Goal: Transaction & Acquisition: Obtain resource

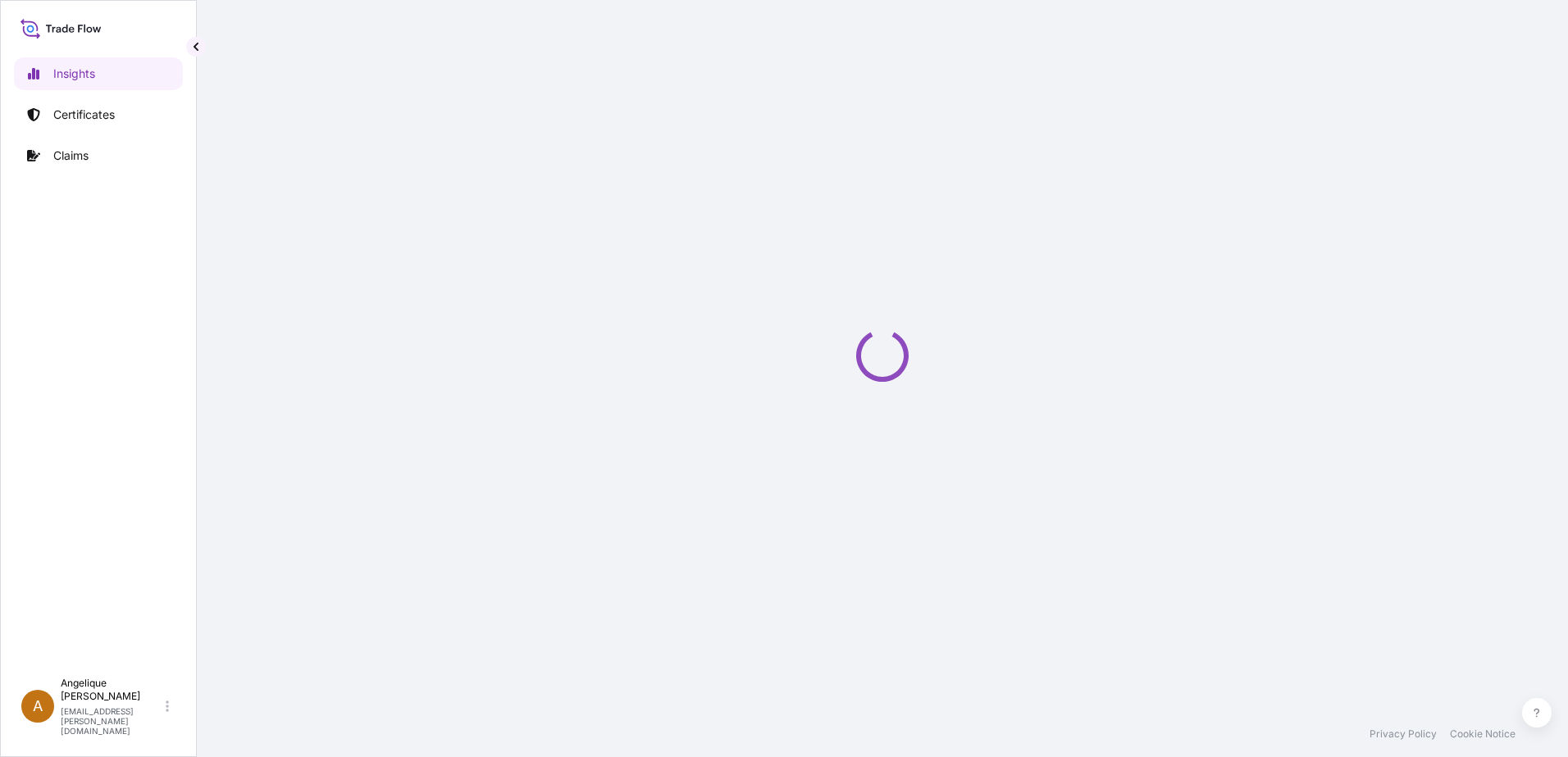
select select "2025"
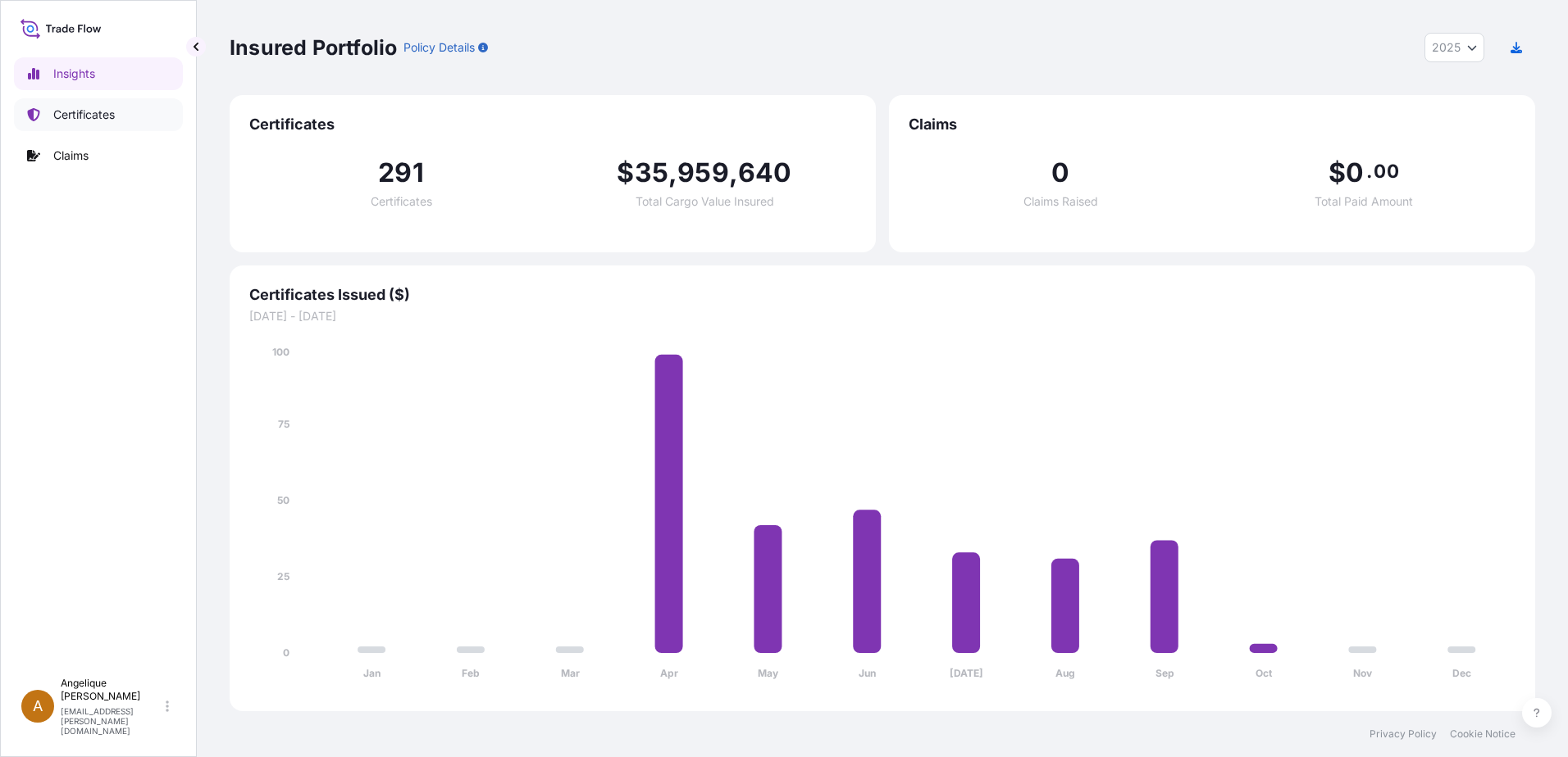
click at [99, 110] on p "Certificates" at bounding box center [84, 115] width 62 height 16
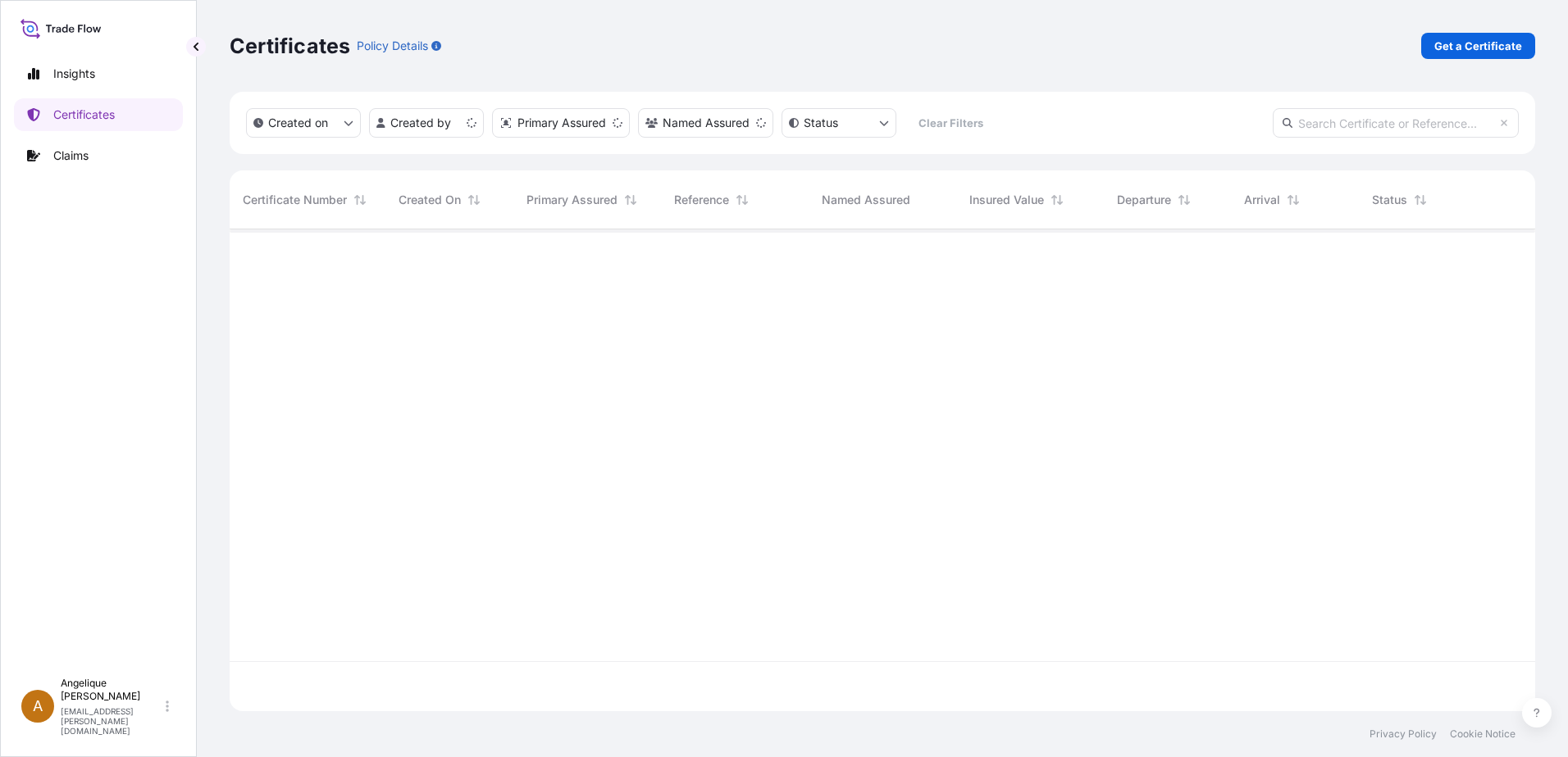
scroll to position [479, 1294]
click at [1495, 44] on p "Get a Certificate" at bounding box center [1477, 46] width 88 height 16
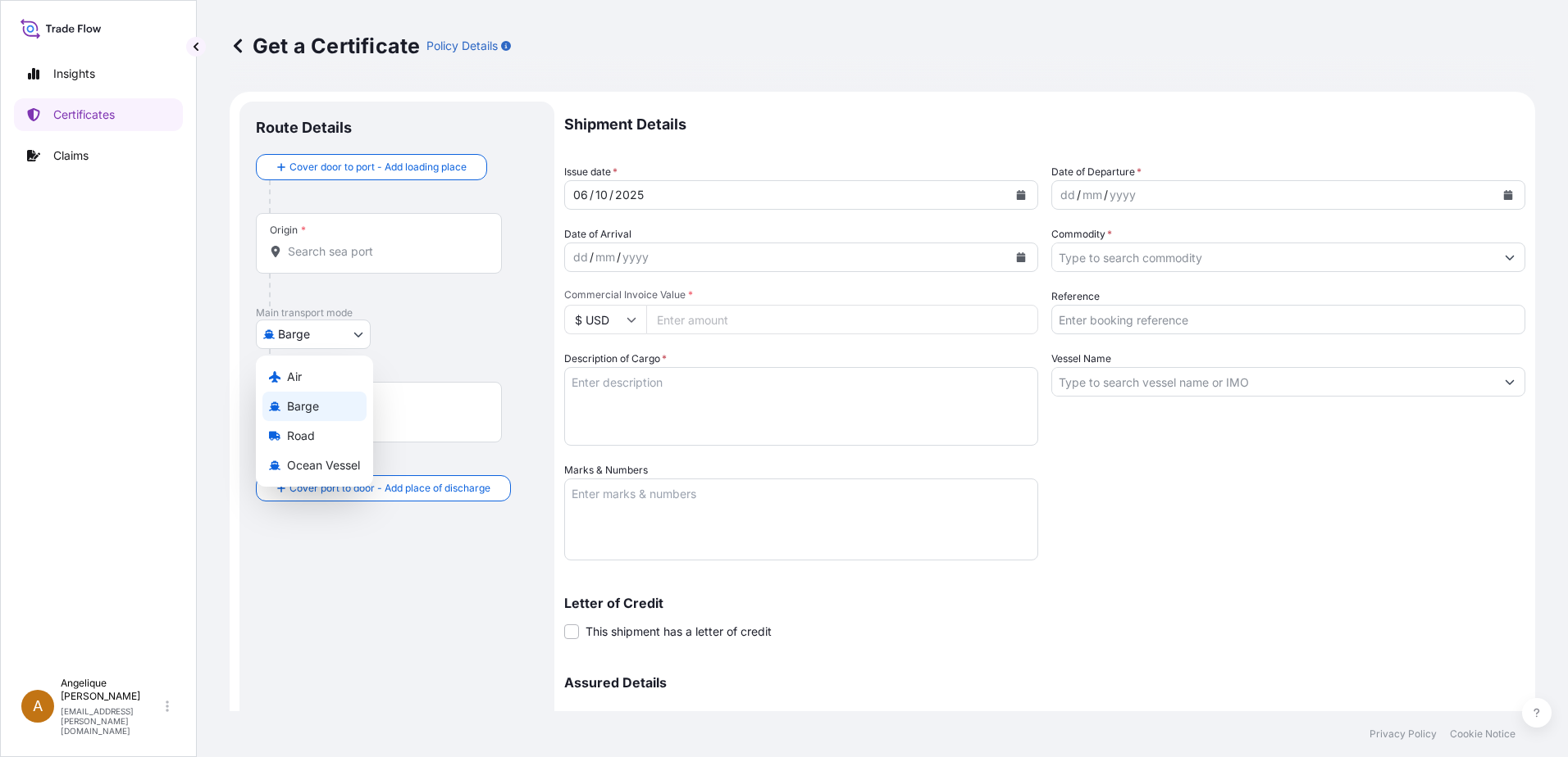
click at [361, 334] on body "Insights Certificates Claims A [PERSON_NAME] [PERSON_NAME][EMAIL_ADDRESS][PERSO…" at bounding box center [784, 378] width 1568 height 757
click at [303, 463] on span "Ocean Vessel" at bounding box center [323, 465] width 73 height 16
select select "Ocean Vessel"
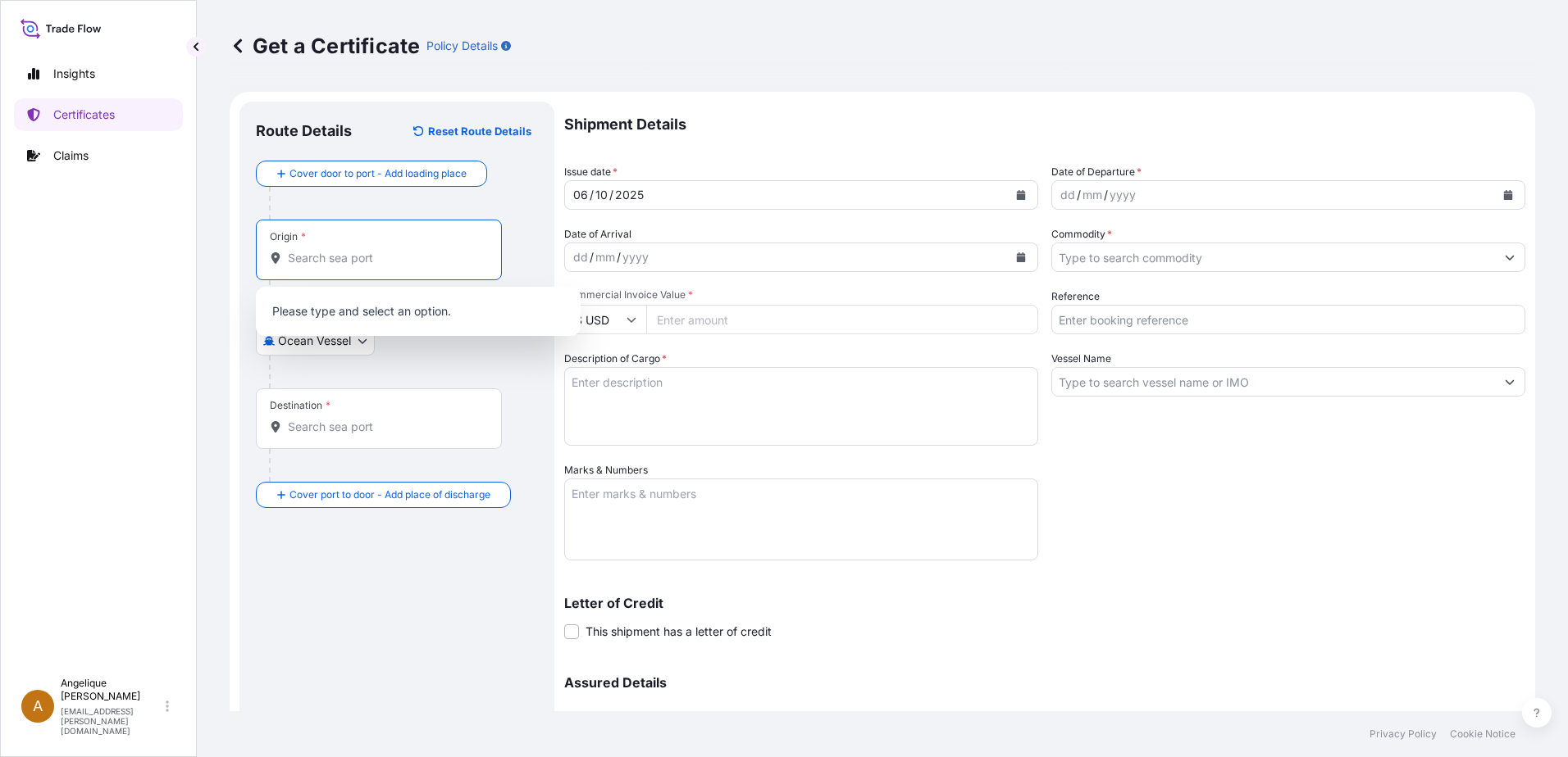
click at [379, 256] on input "Origin *" at bounding box center [385, 258] width 194 height 16
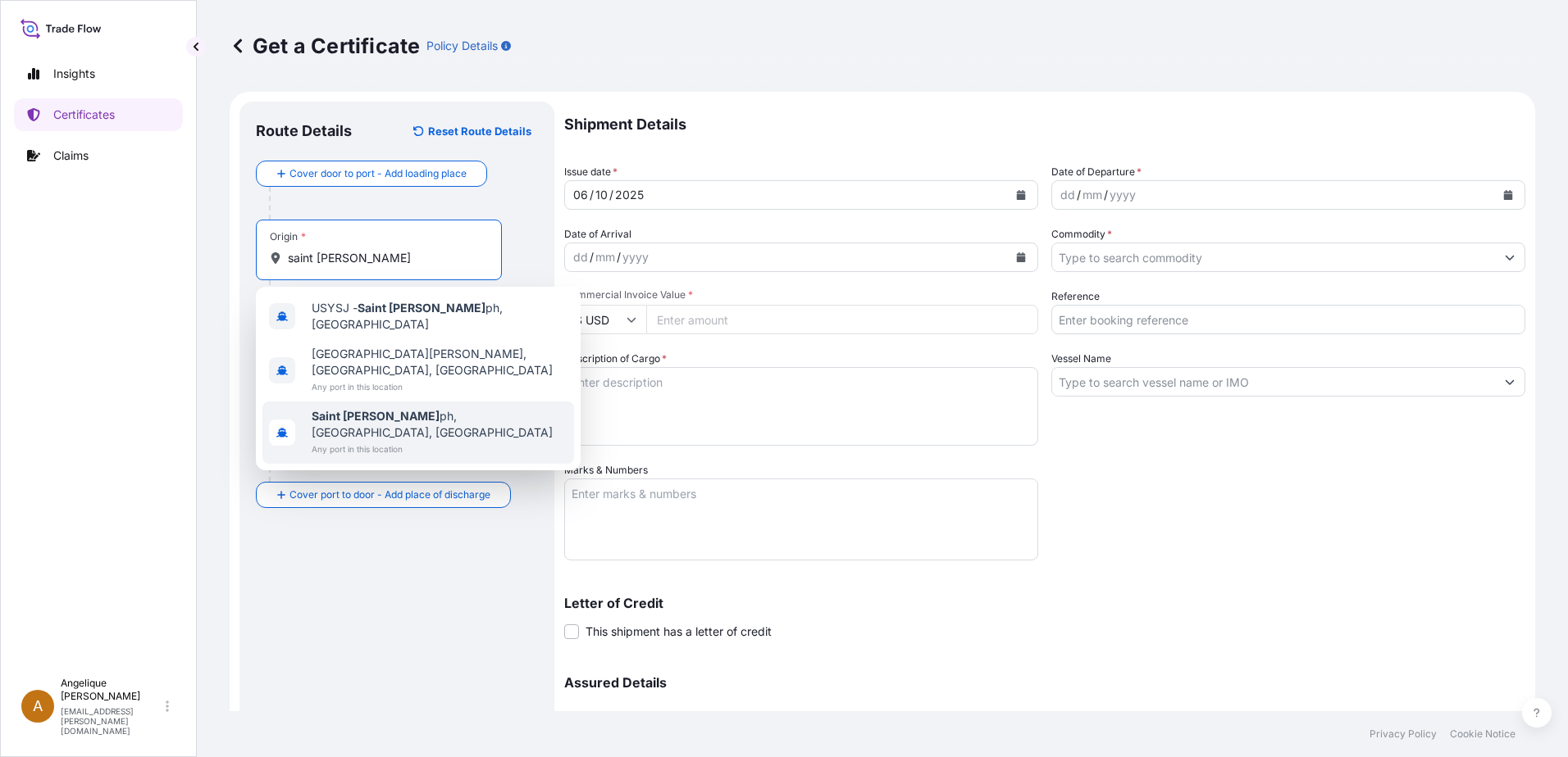
click at [396, 408] on span "[GEOGRAPHIC_DATA][PERSON_NAME], [GEOGRAPHIC_DATA], [GEOGRAPHIC_DATA]" at bounding box center [439, 425] width 255 height 33
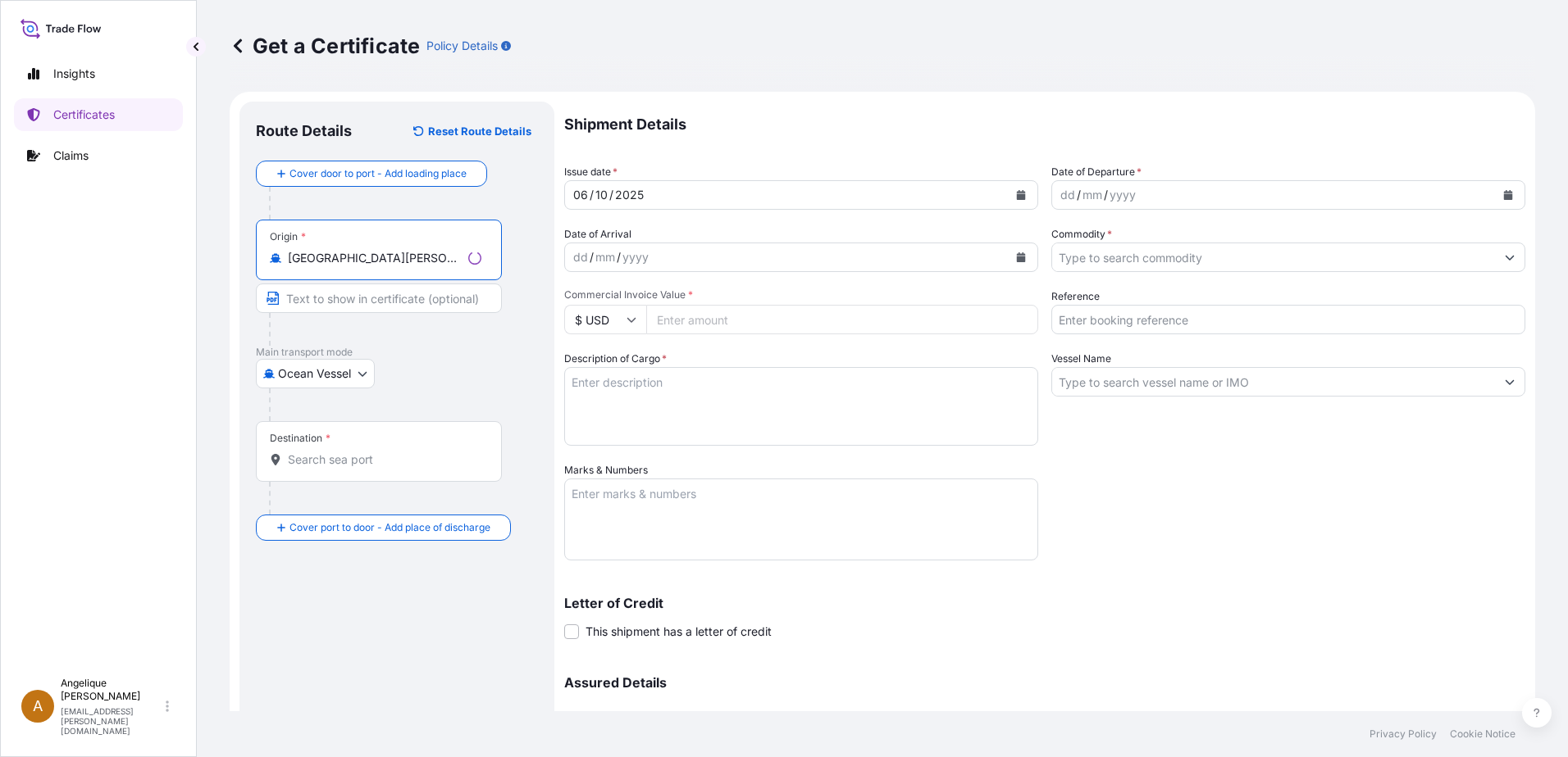
type input "[GEOGRAPHIC_DATA][PERSON_NAME], [GEOGRAPHIC_DATA], [GEOGRAPHIC_DATA]"
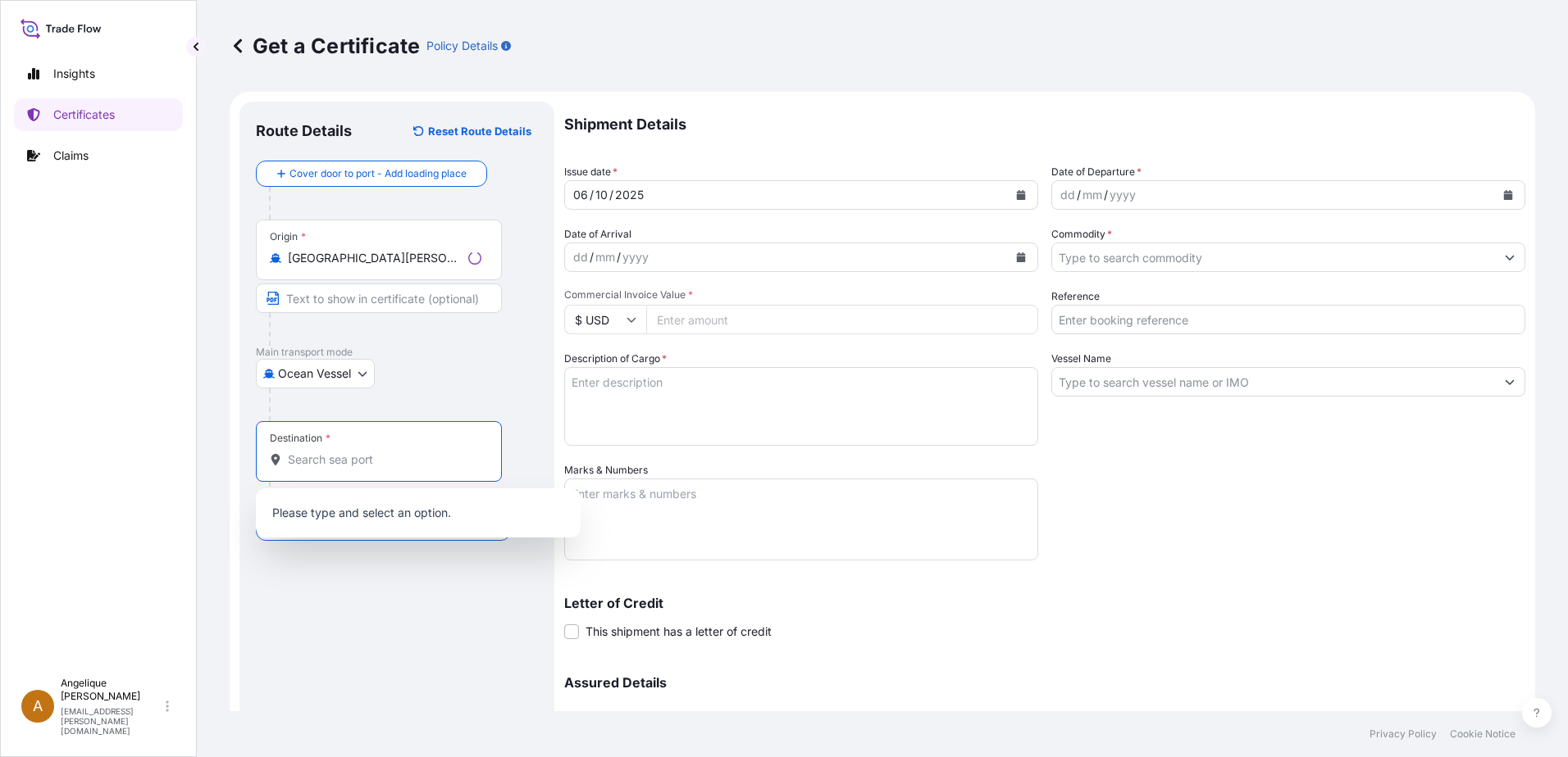
click at [367, 465] on input "Destination *" at bounding box center [385, 460] width 194 height 16
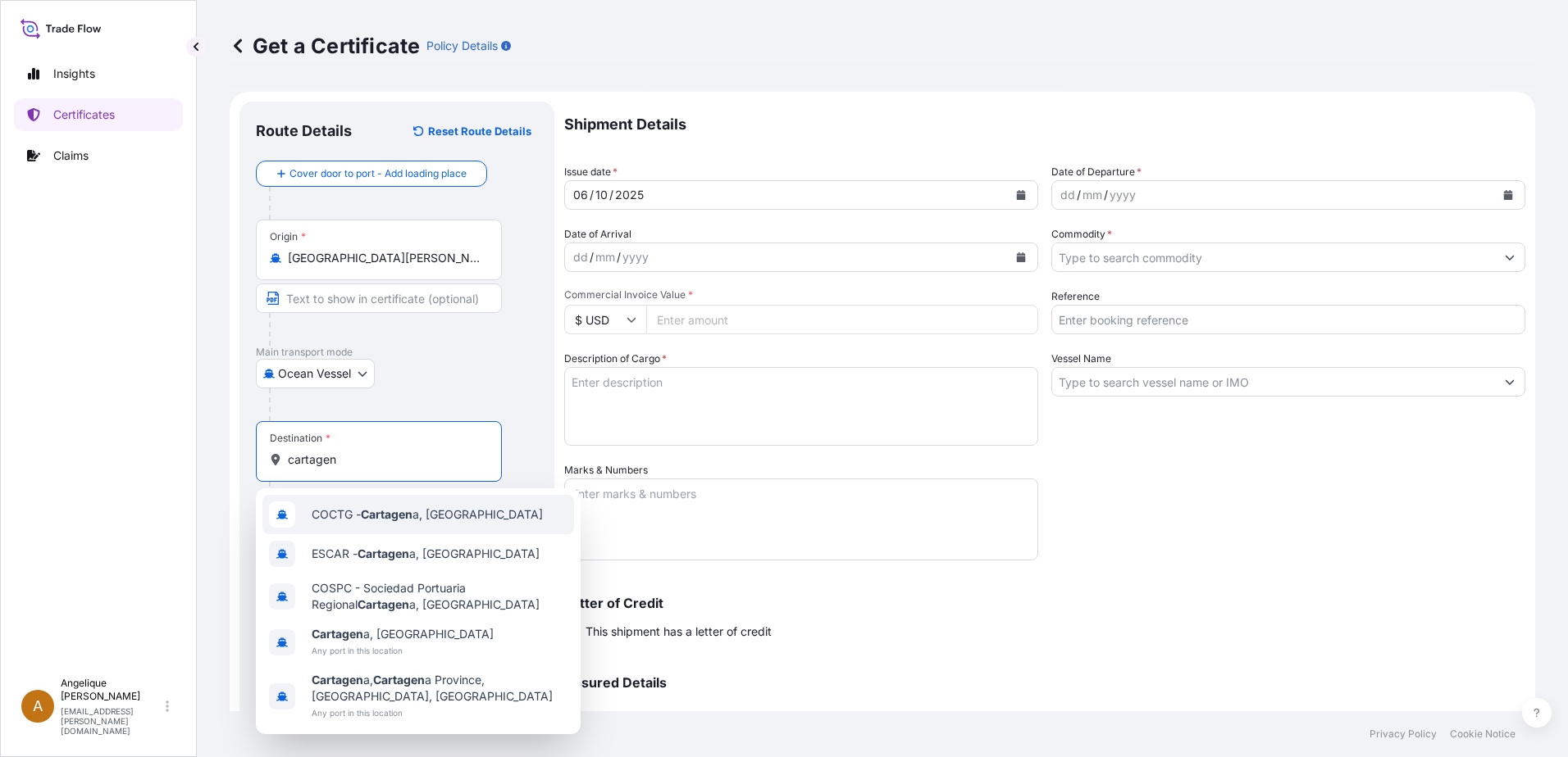
click at [467, 522] on span "COCTG - Cartagen a, [GEOGRAPHIC_DATA]" at bounding box center [427, 514] width 231 height 16
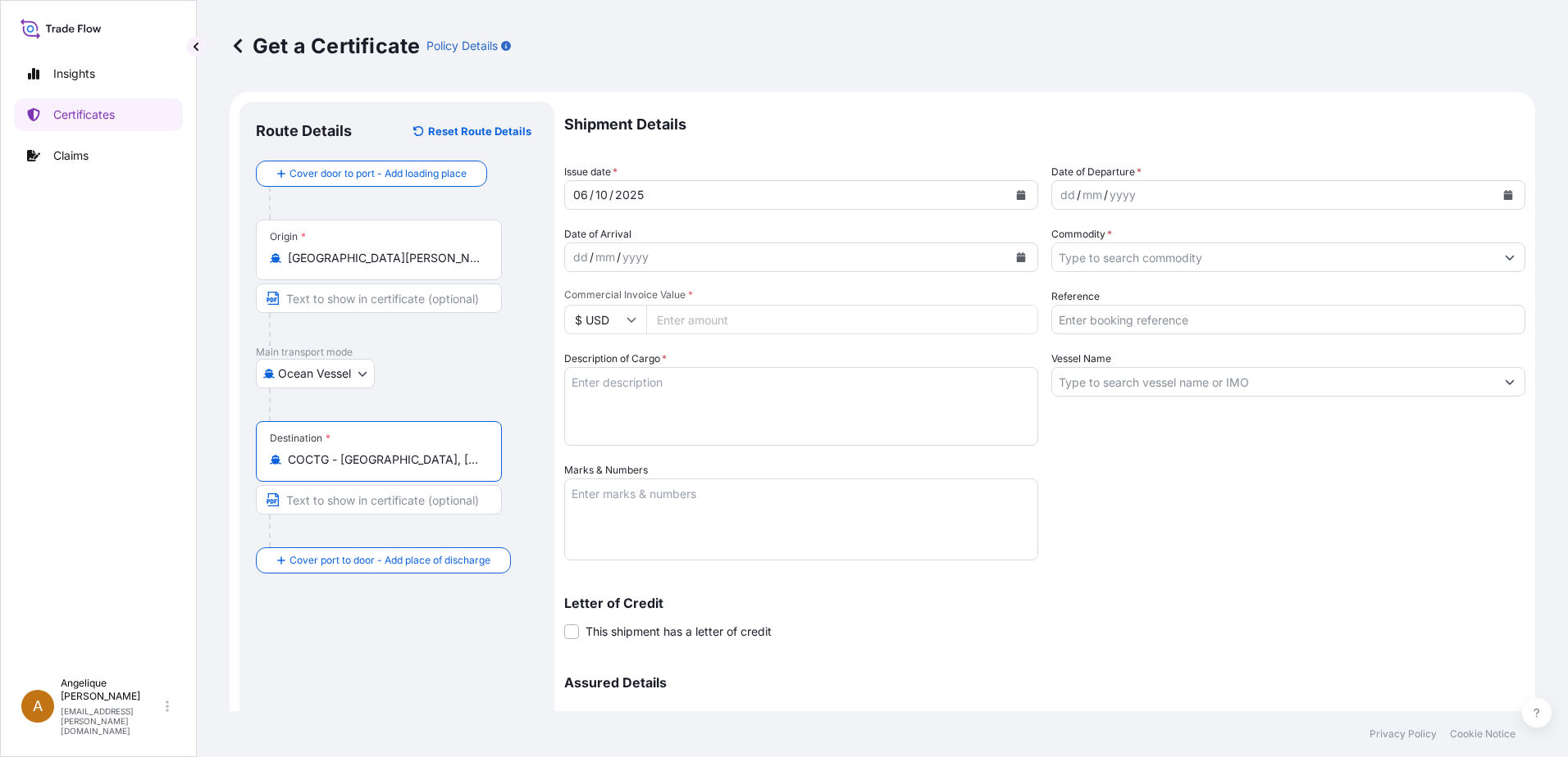
type input "COCTG - [GEOGRAPHIC_DATA], [GEOGRAPHIC_DATA]"
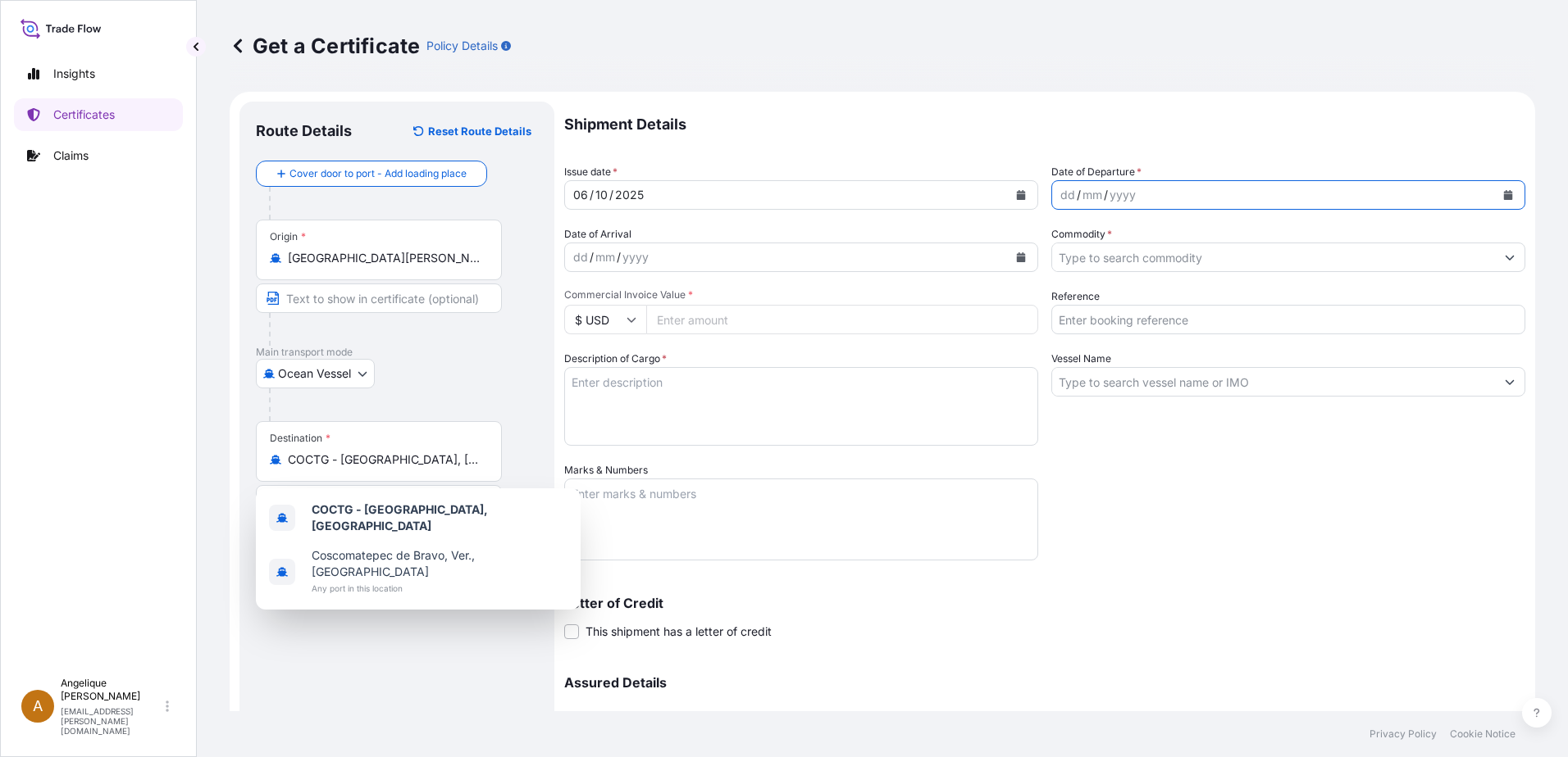
click at [1504, 192] on icon "Calendar" at bounding box center [1508, 195] width 9 height 10
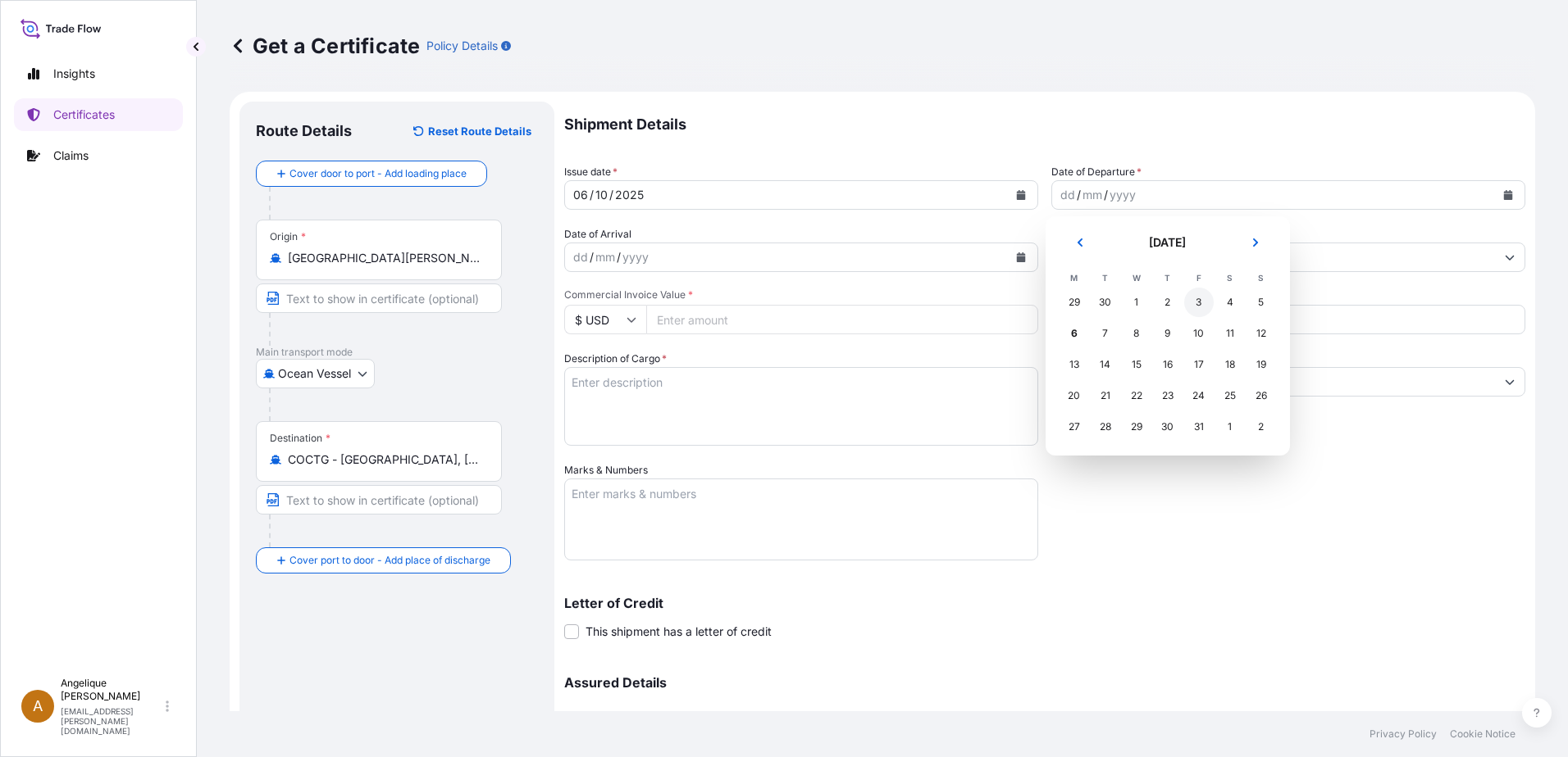
click at [1194, 303] on div "3" at bounding box center [1198, 302] width 30 height 30
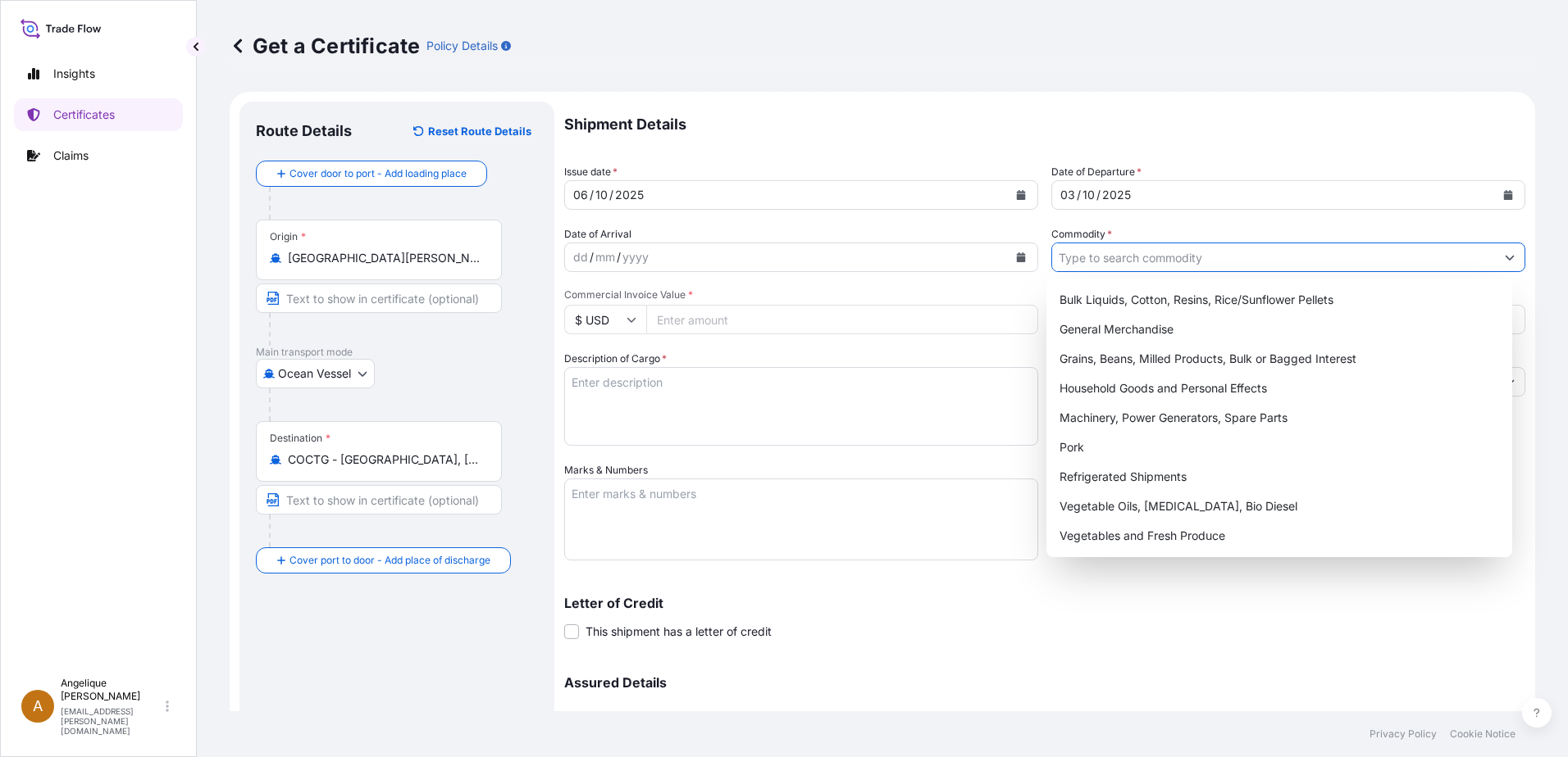
click at [1085, 254] on input "Commodity *" at bounding box center [1273, 257] width 443 height 30
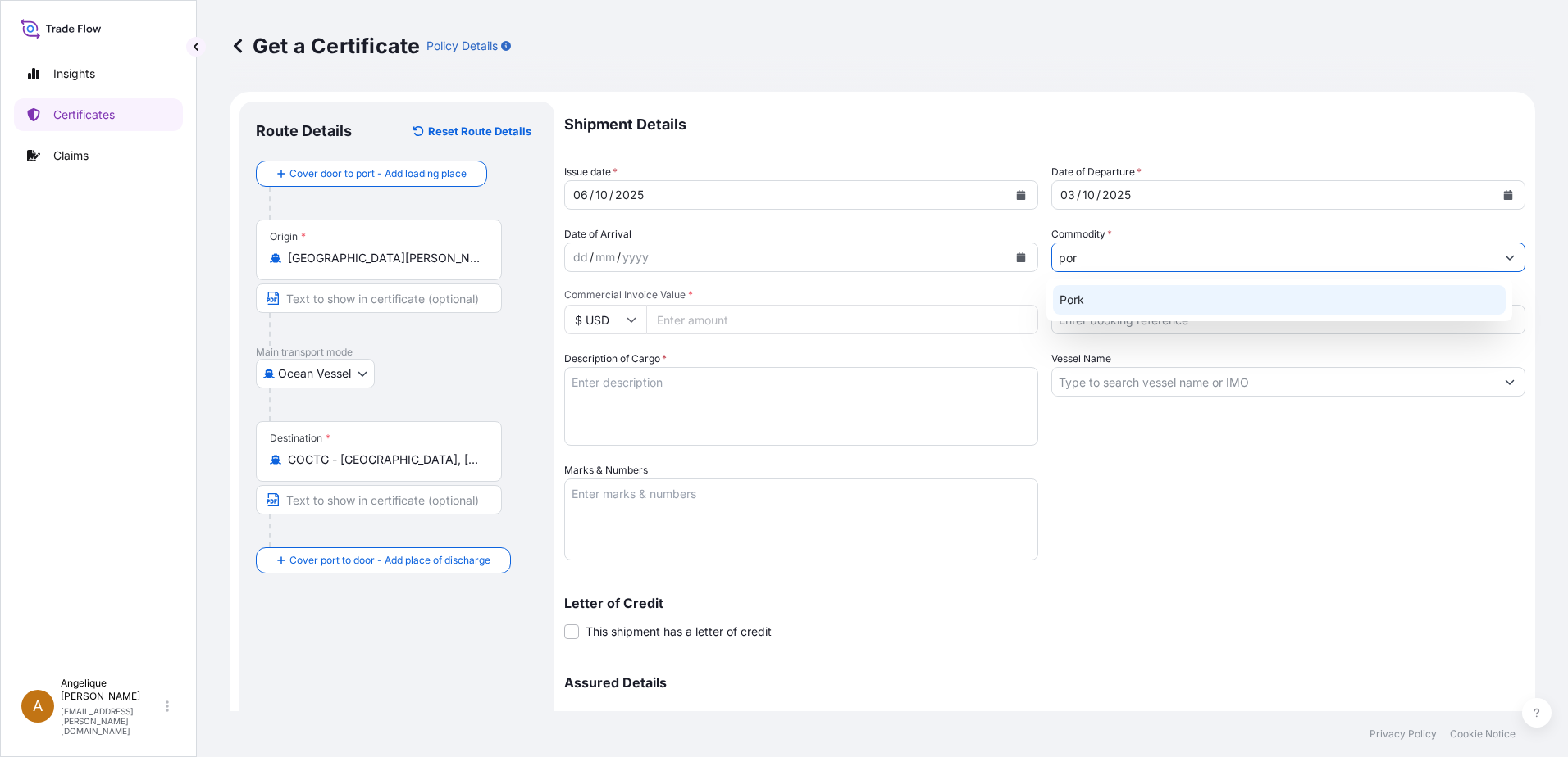
click at [1090, 306] on div "Pork" at bounding box center [1279, 300] width 454 height 30
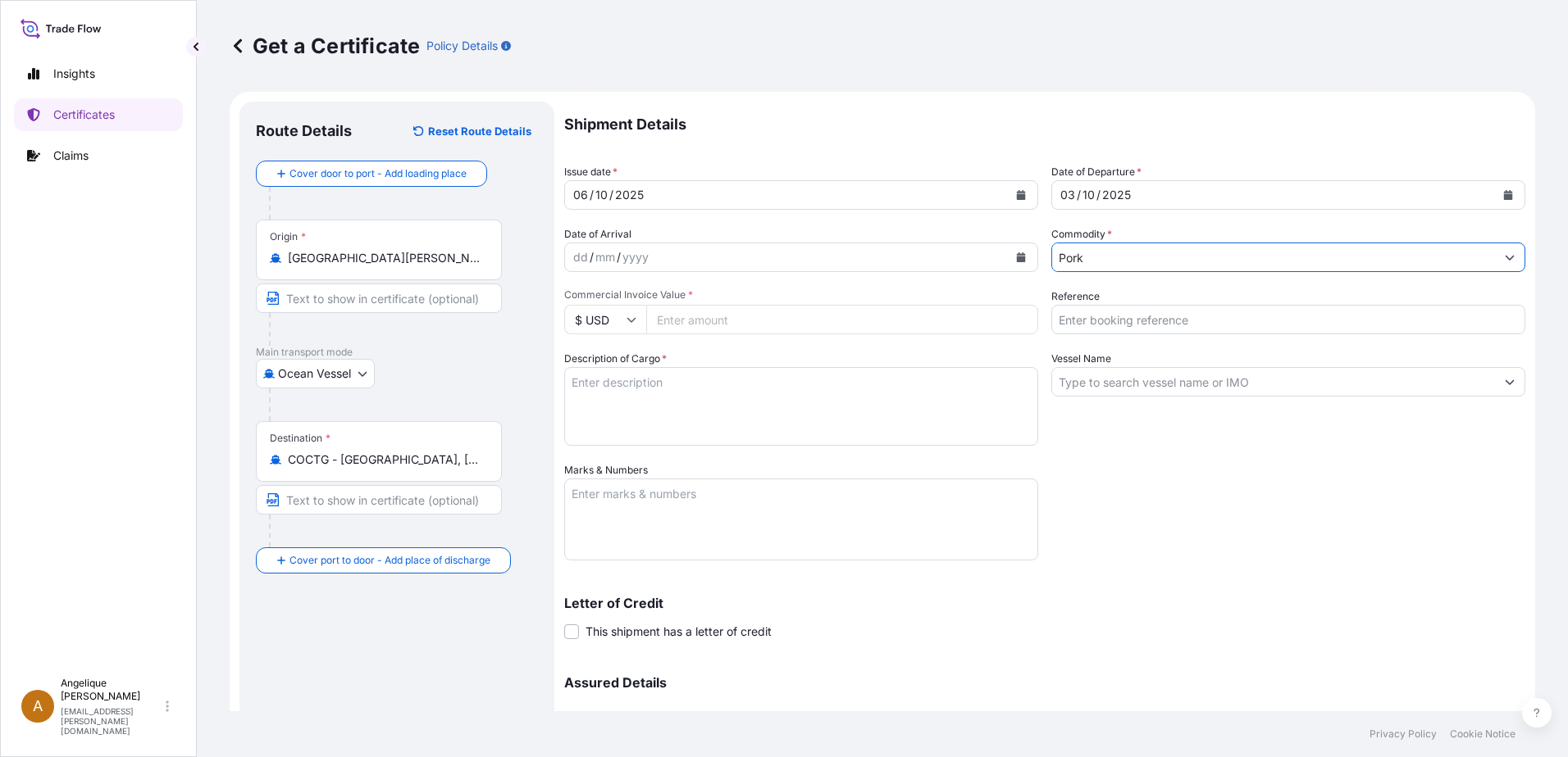
type input "Pork"
click at [753, 321] on input "Commercial Invoice Value *" at bounding box center [842, 320] width 392 height 30
type input "63895.44"
type input "2903669"
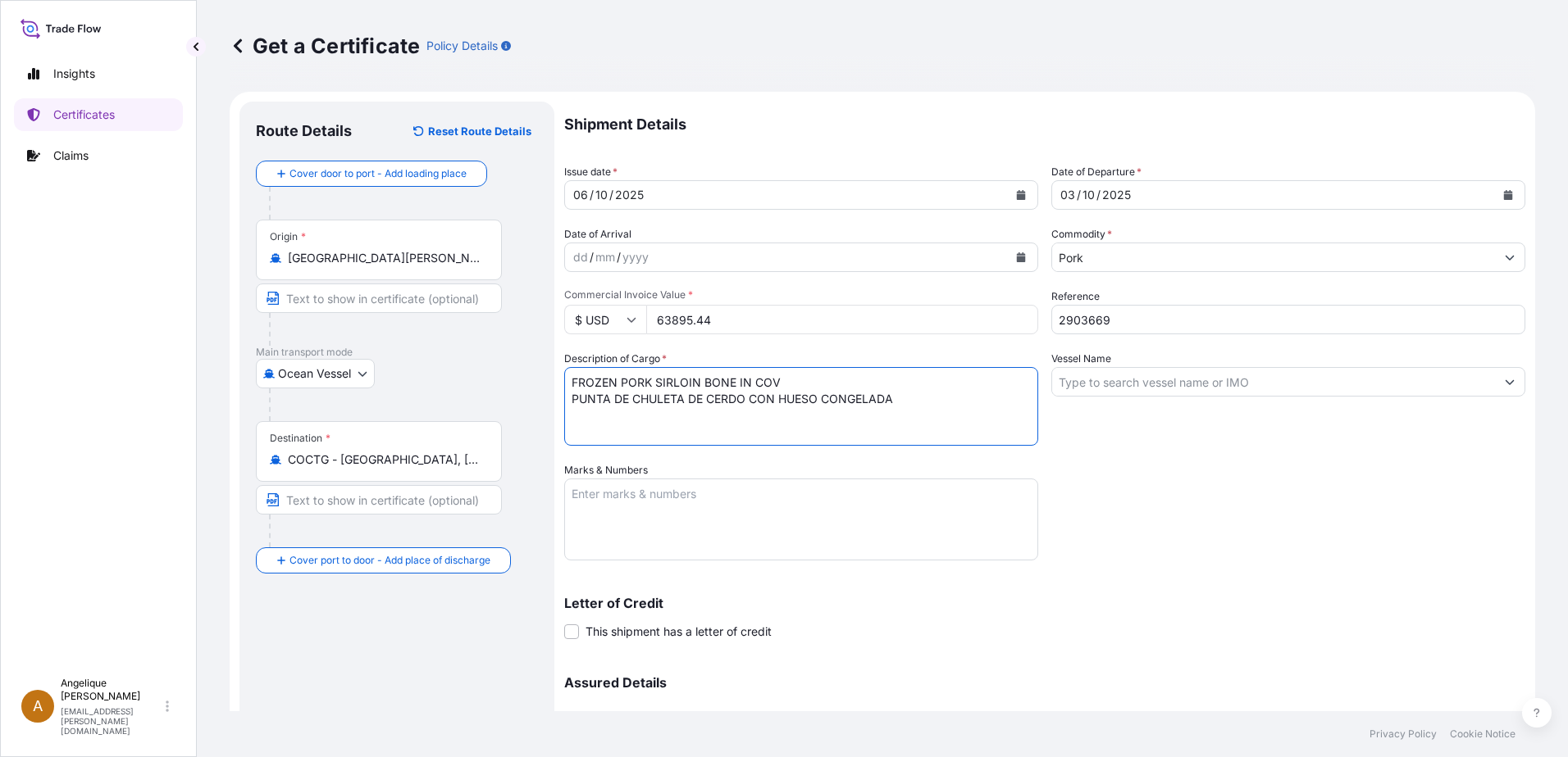
type textarea "FROZEN PORK SIRLOIN BONE IN COV PUNTA DE CHULETA DE CERDO CON HUESO CONGELADA"
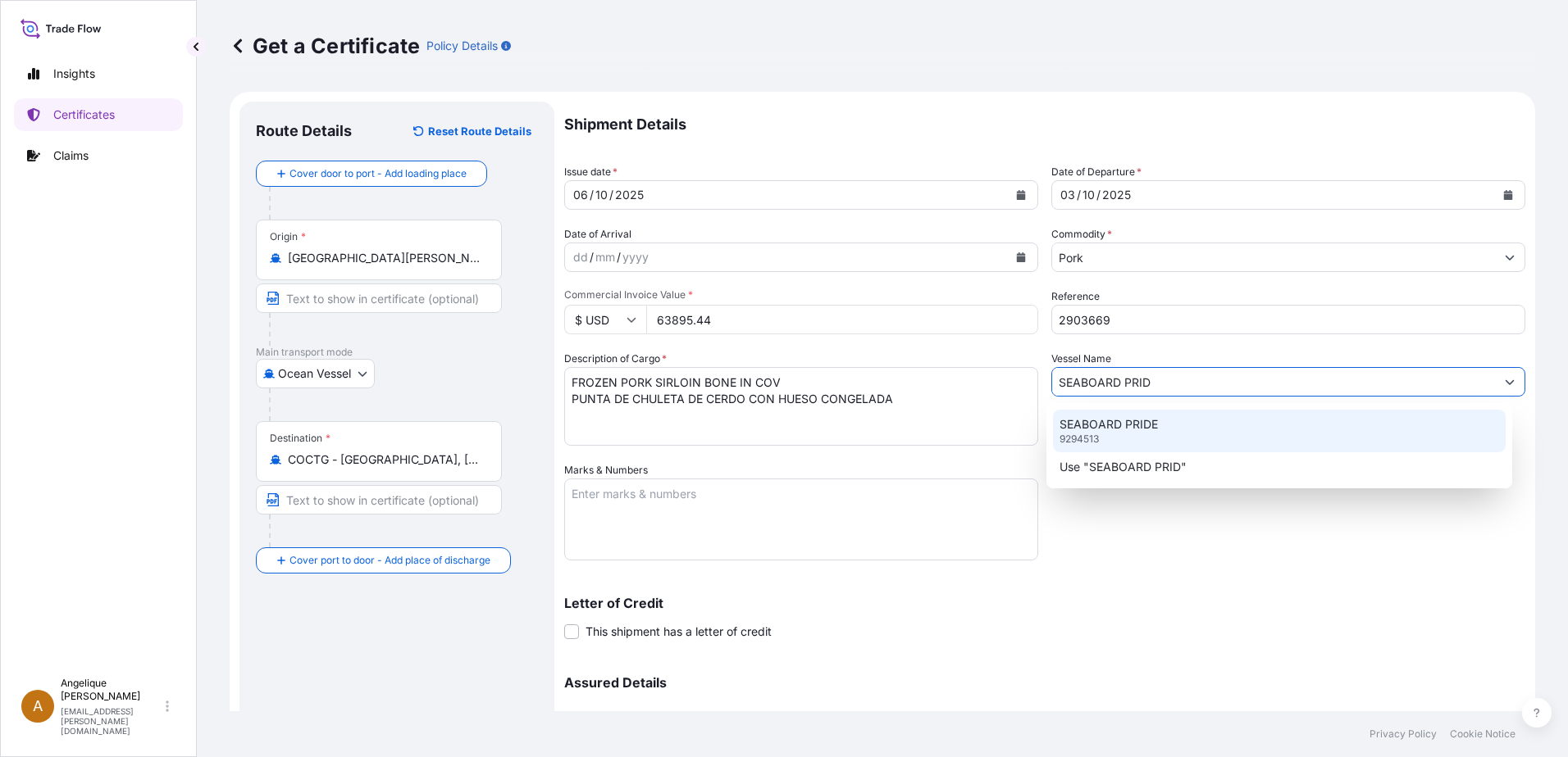
click at [1112, 433] on div "SEABOARD PRIDE 9294513" at bounding box center [1279, 431] width 454 height 43
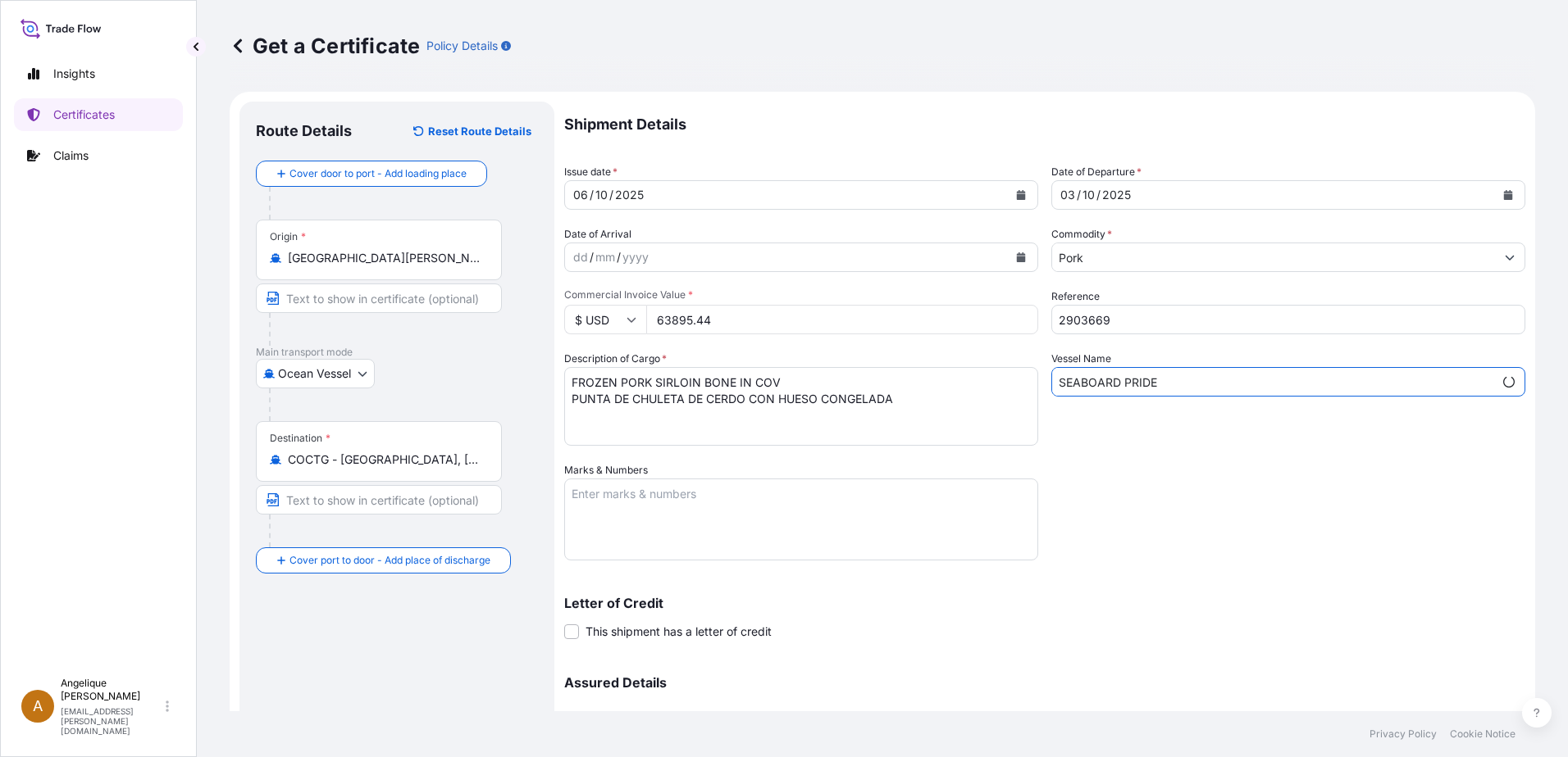
type input "SEABOARD PRIDE"
click at [639, 501] on textarea "Marks & Numbers" at bounding box center [801, 520] width 474 height 82
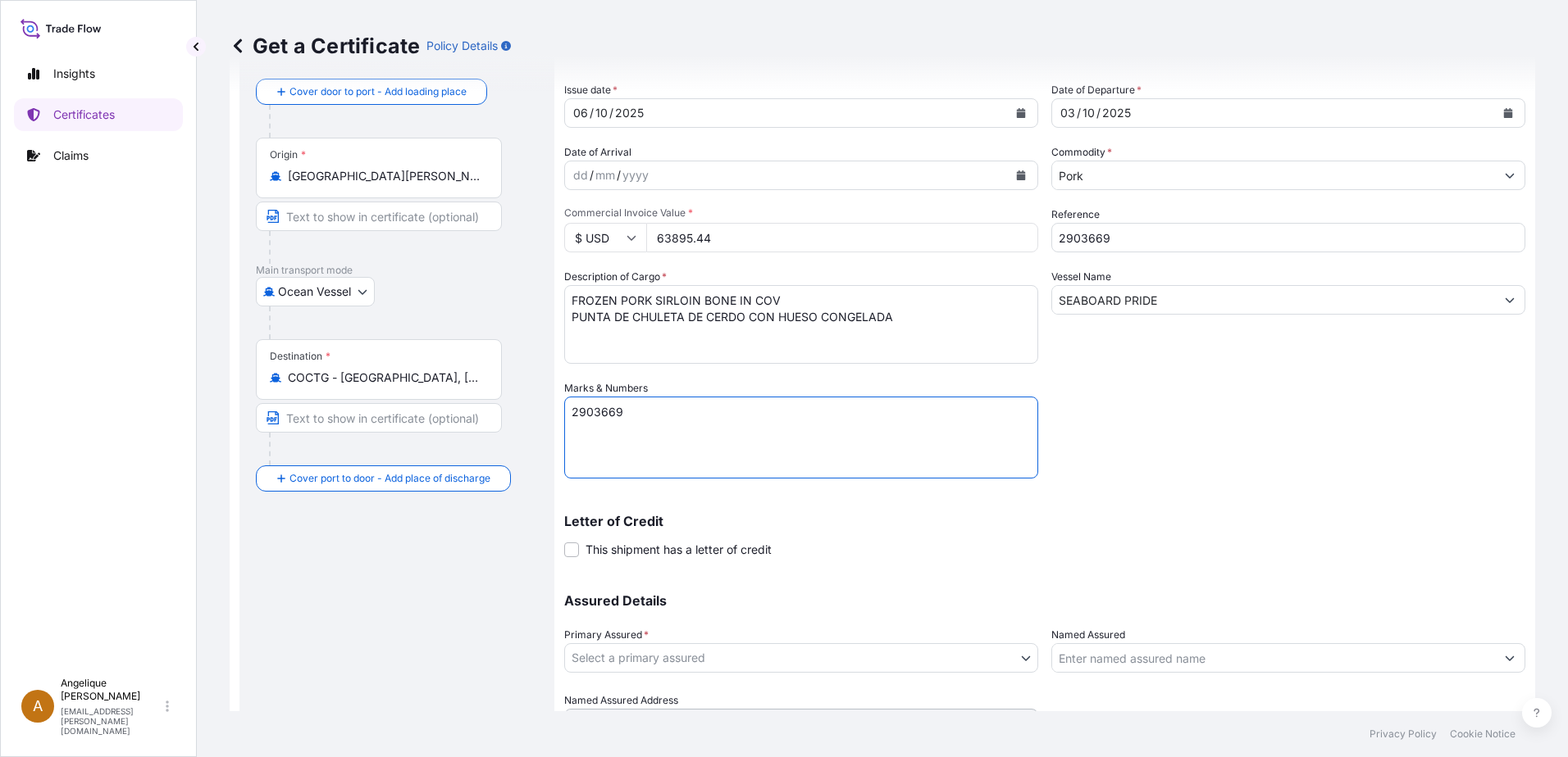
type textarea "2903669"
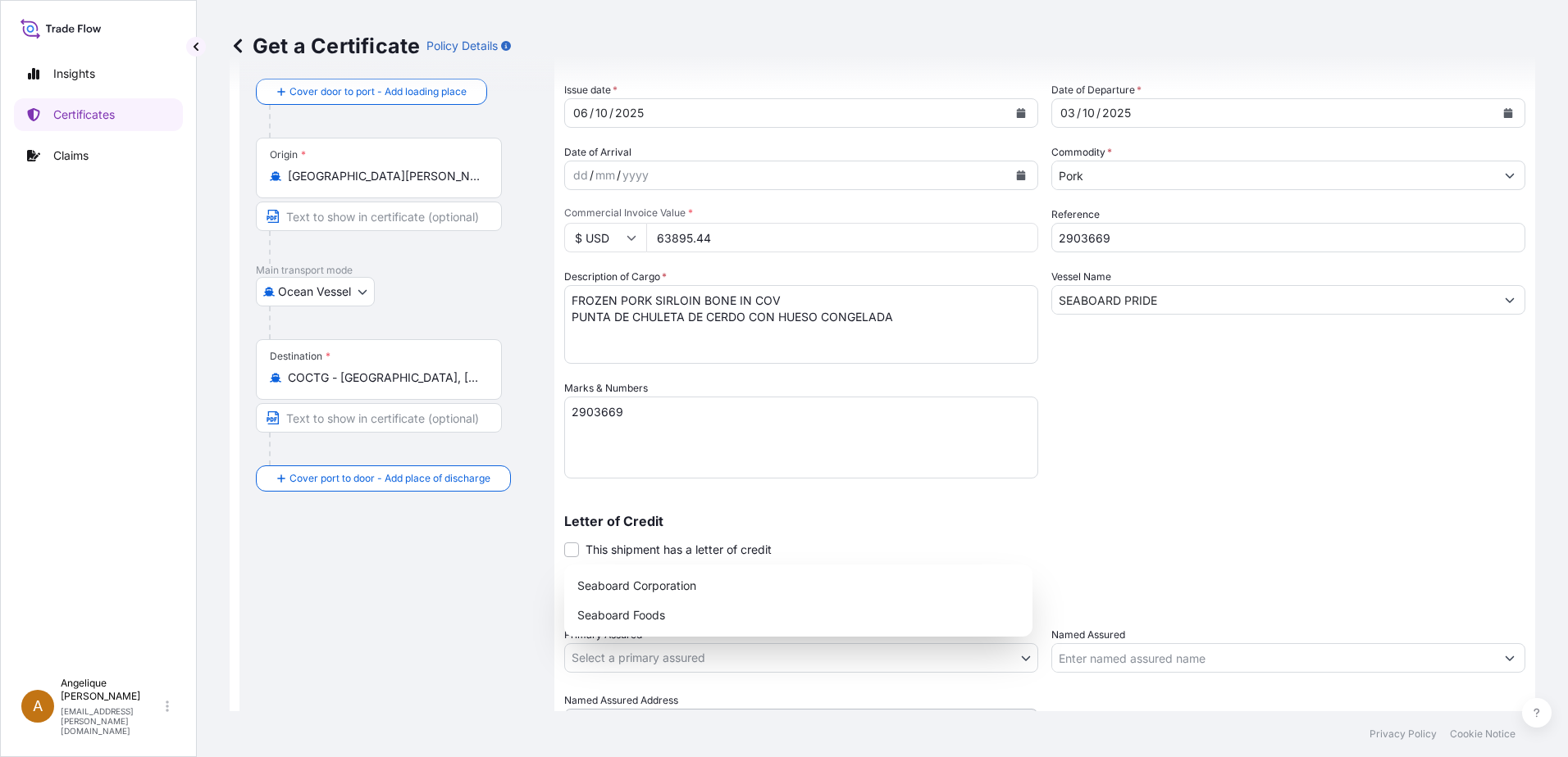
click at [774, 659] on body "Insights Certificates Claims A [PERSON_NAME] [PERSON_NAME][EMAIL_ADDRESS][PERSO…" at bounding box center [784, 378] width 1568 height 757
click at [675, 621] on div "Seaboard Foods" at bounding box center [798, 616] width 455 height 30
select select "31638"
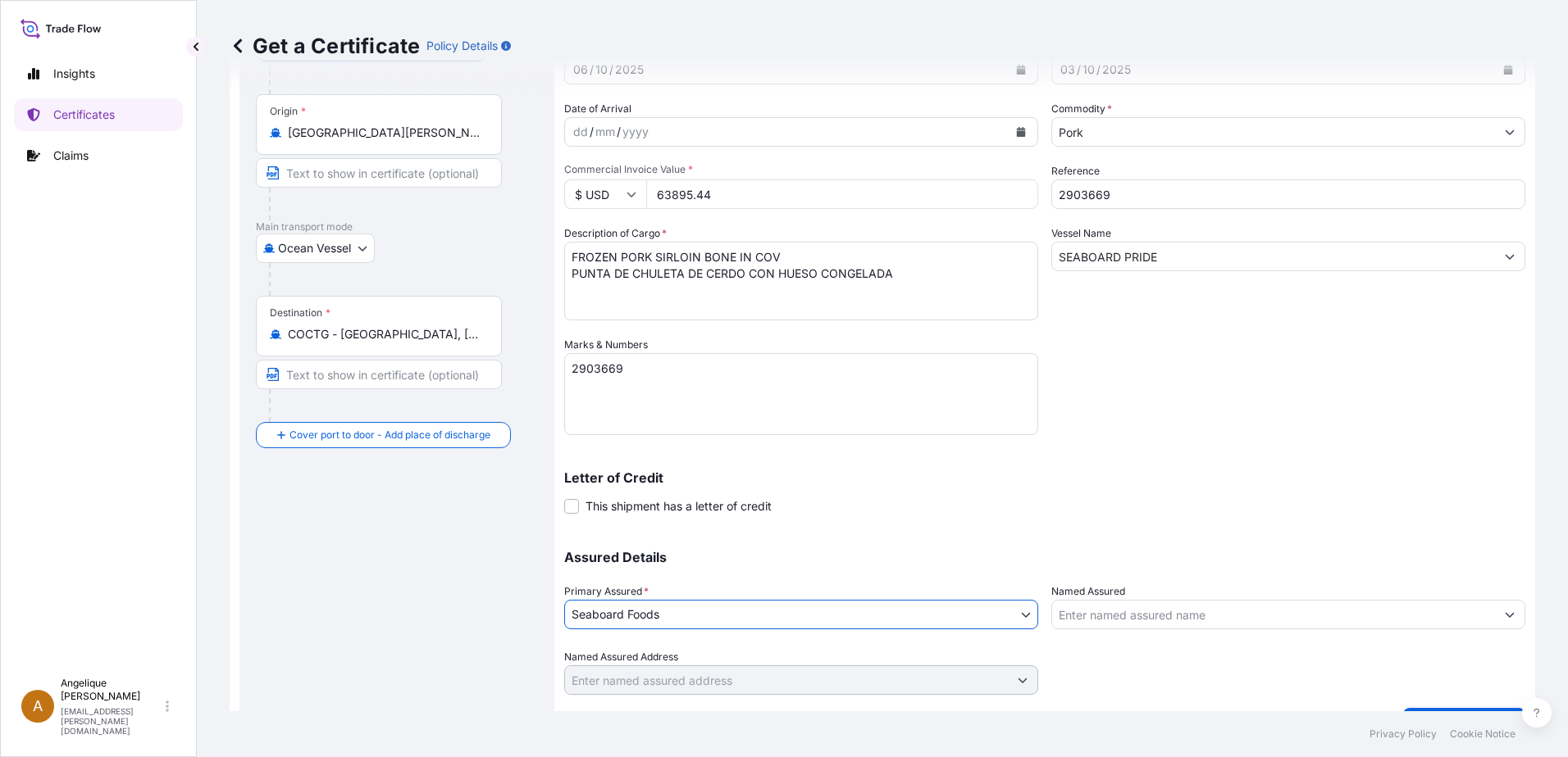
scroll to position [165, 0]
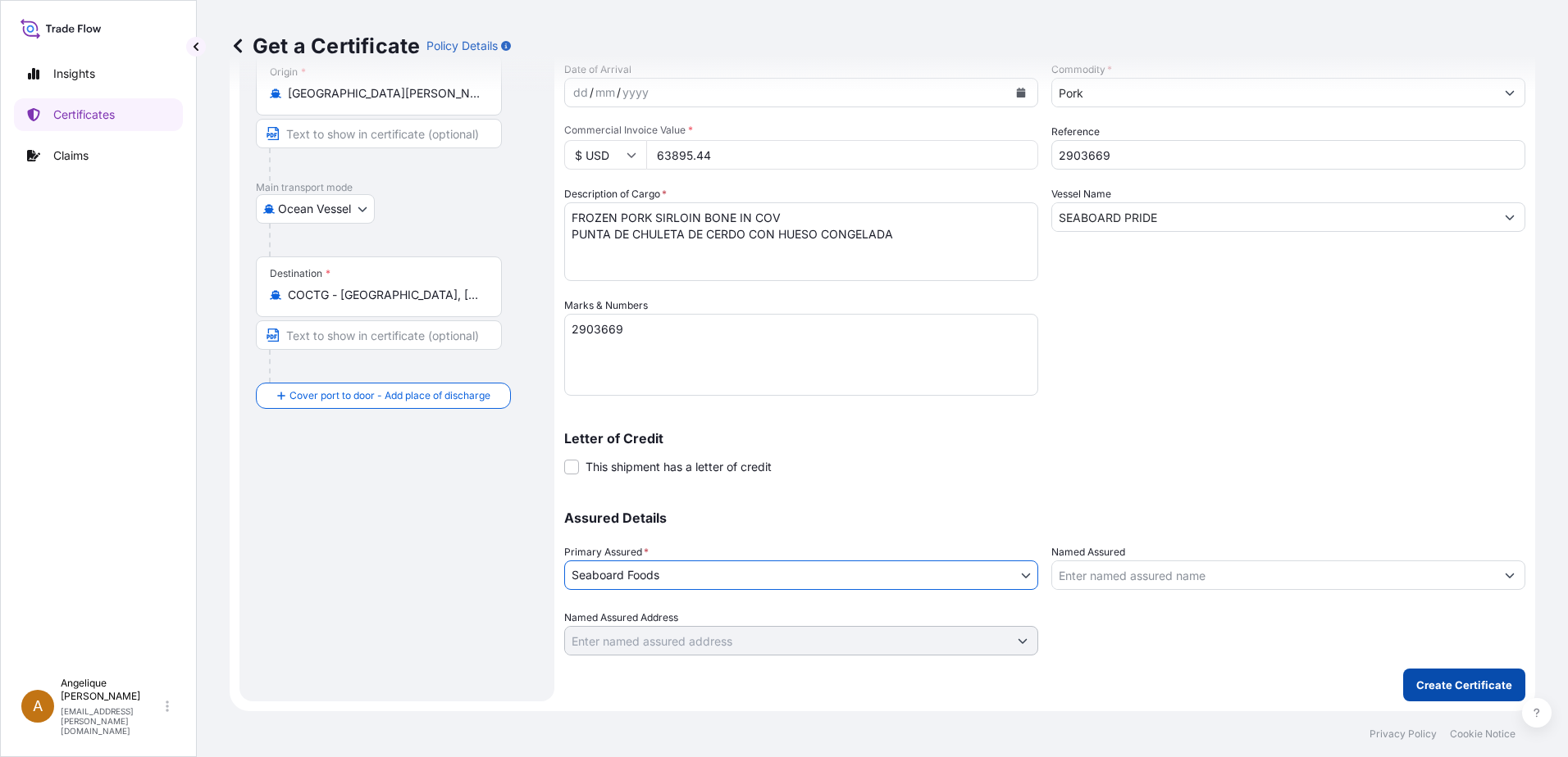
click at [1485, 684] on p "Create Certificate" at bounding box center [1464, 685] width 96 height 16
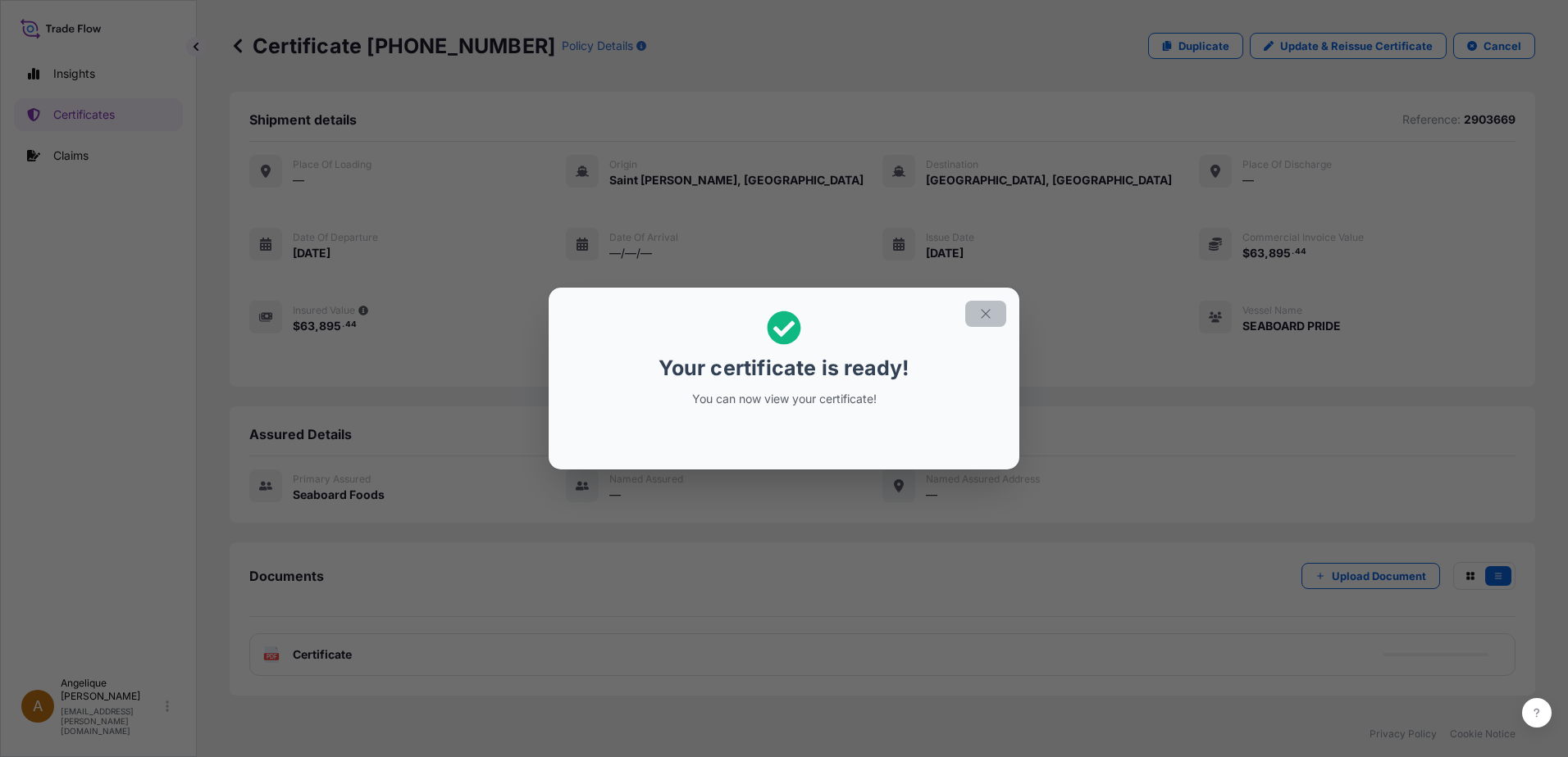
click at [984, 311] on icon "button" at bounding box center [986, 314] width 14 height 14
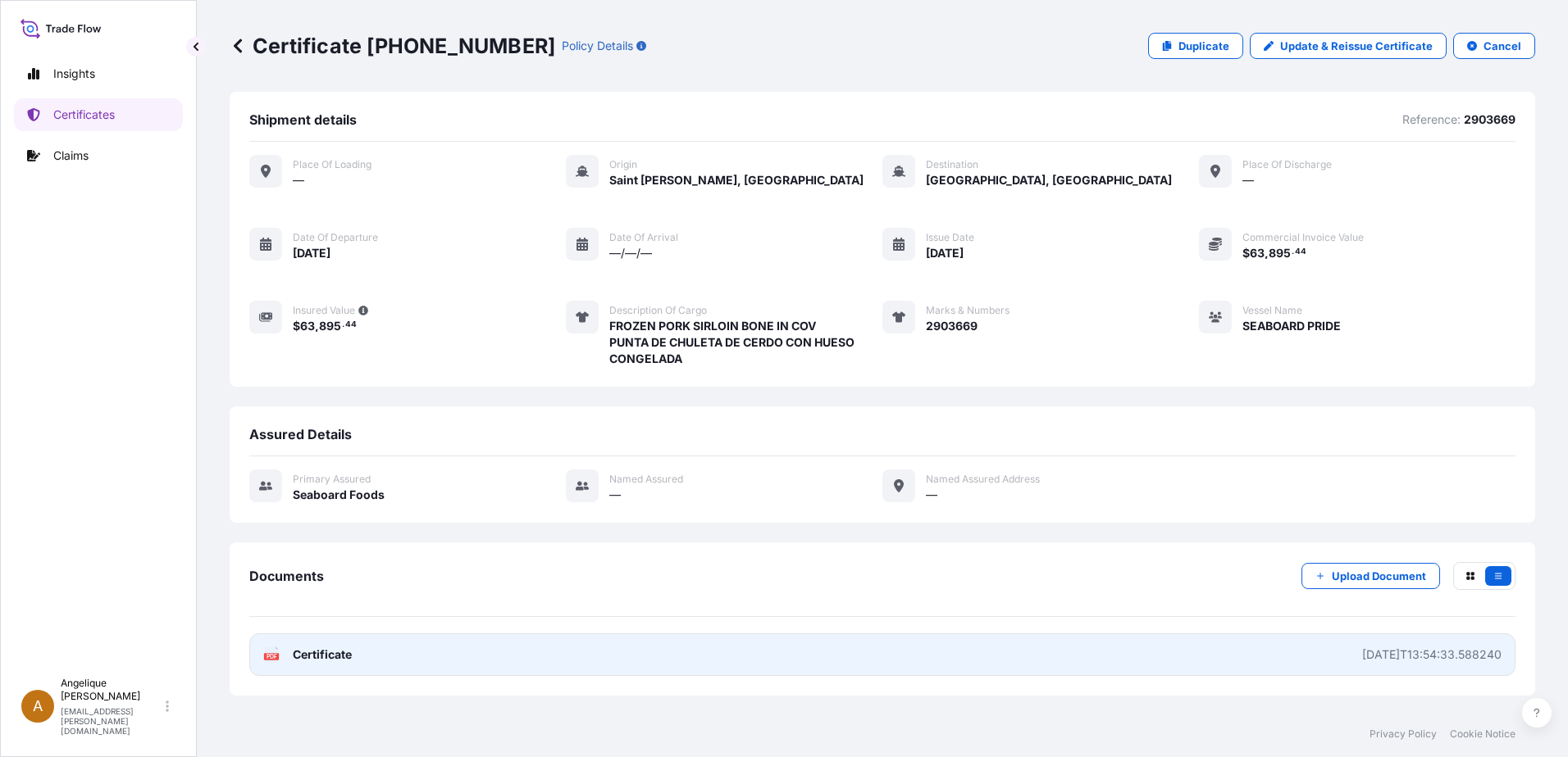
click at [881, 656] on link "PDF Certificate [DATE]T13:54:33.588240" at bounding box center [882, 655] width 1266 height 43
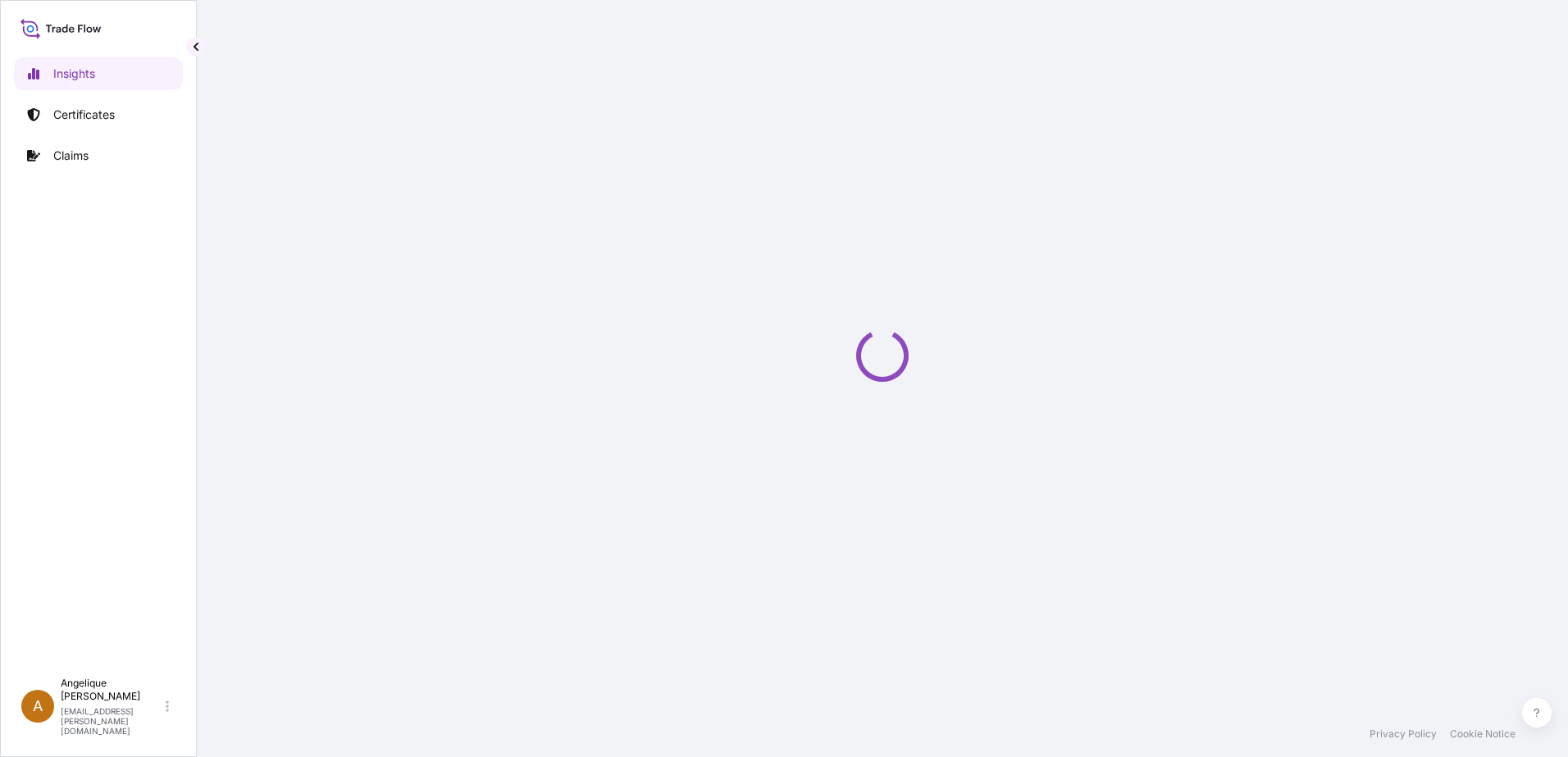
select select "2025"
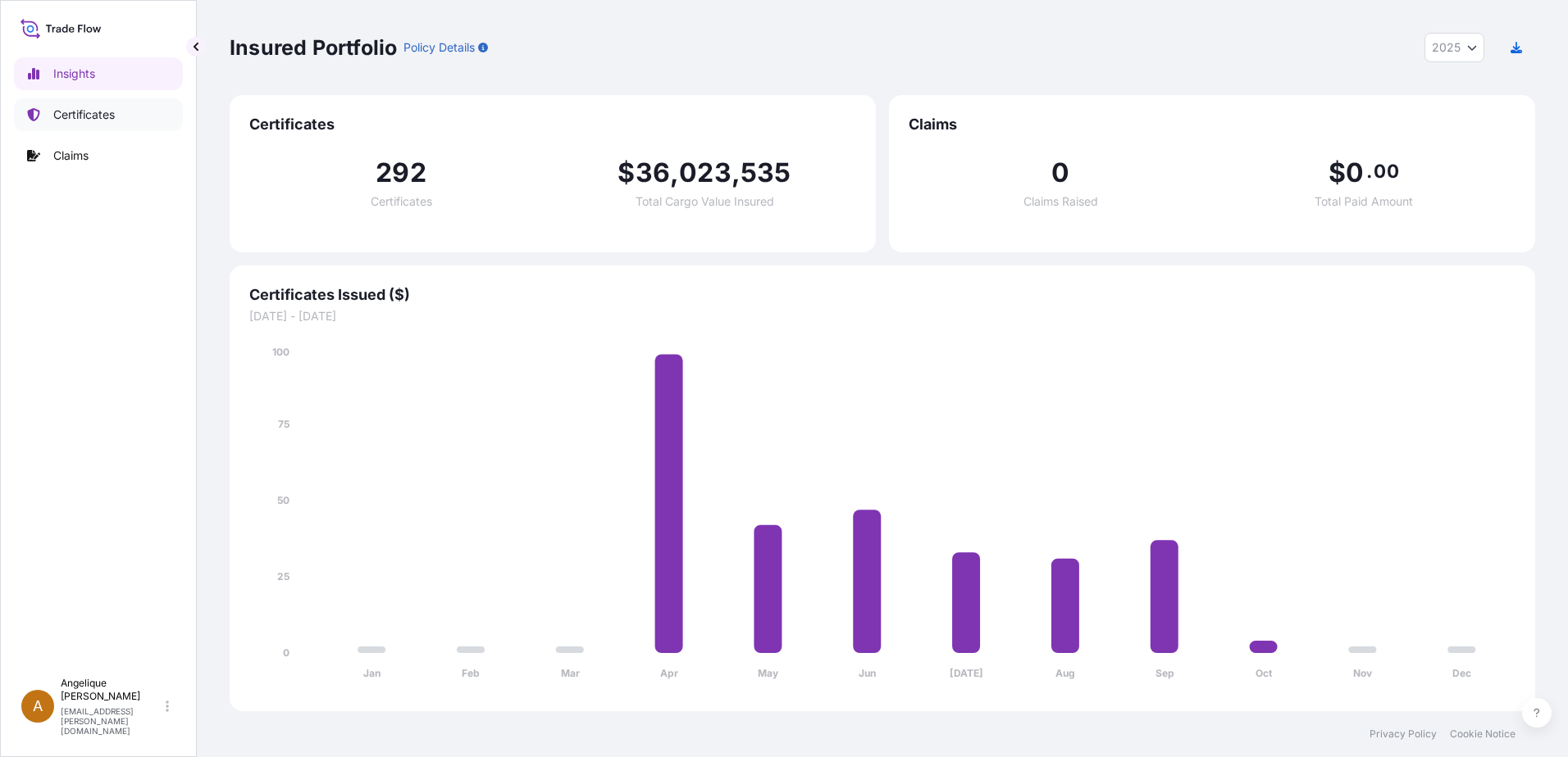
click at [70, 116] on p "Certificates" at bounding box center [84, 115] width 62 height 16
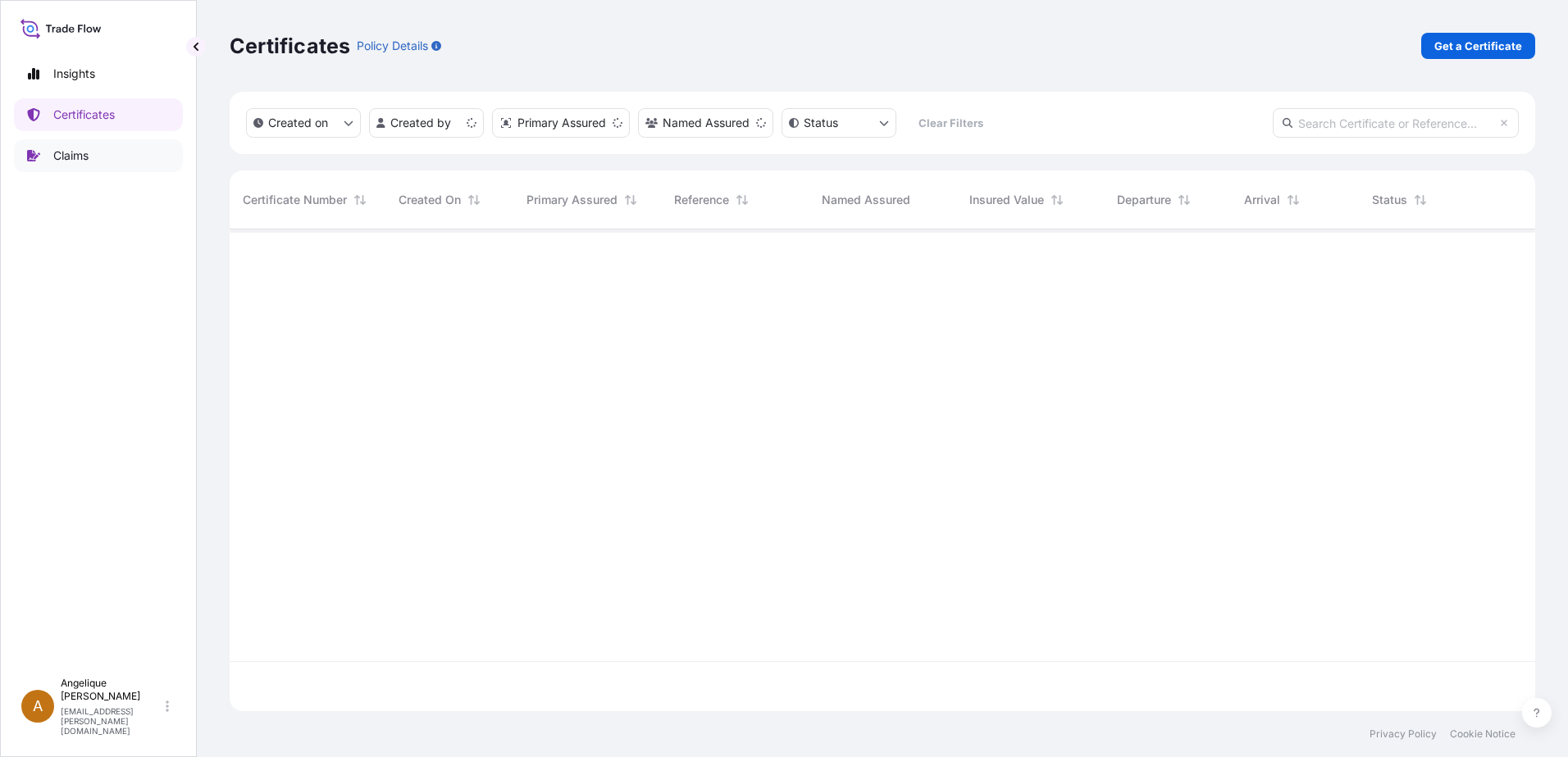
scroll to position [479, 1294]
click at [1499, 46] on p "Get a Certificate" at bounding box center [1477, 46] width 88 height 16
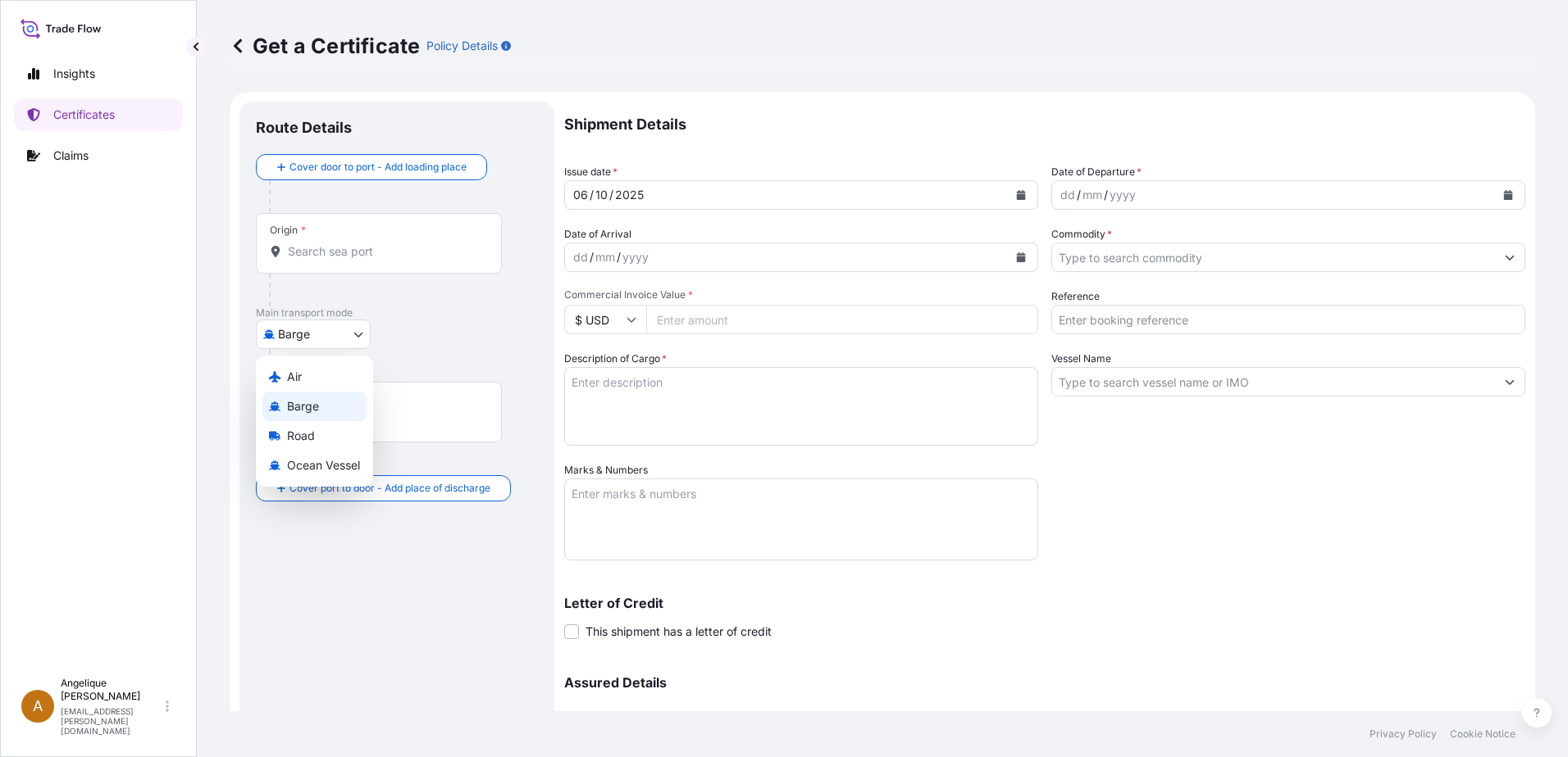
click at [360, 337] on body "Insights Certificates Claims A [PERSON_NAME] [PERSON_NAME][EMAIL_ADDRESS][PERSO…" at bounding box center [784, 378] width 1568 height 757
click at [305, 467] on span "Ocean Vessel" at bounding box center [323, 465] width 73 height 16
select select "Ocean Vessel"
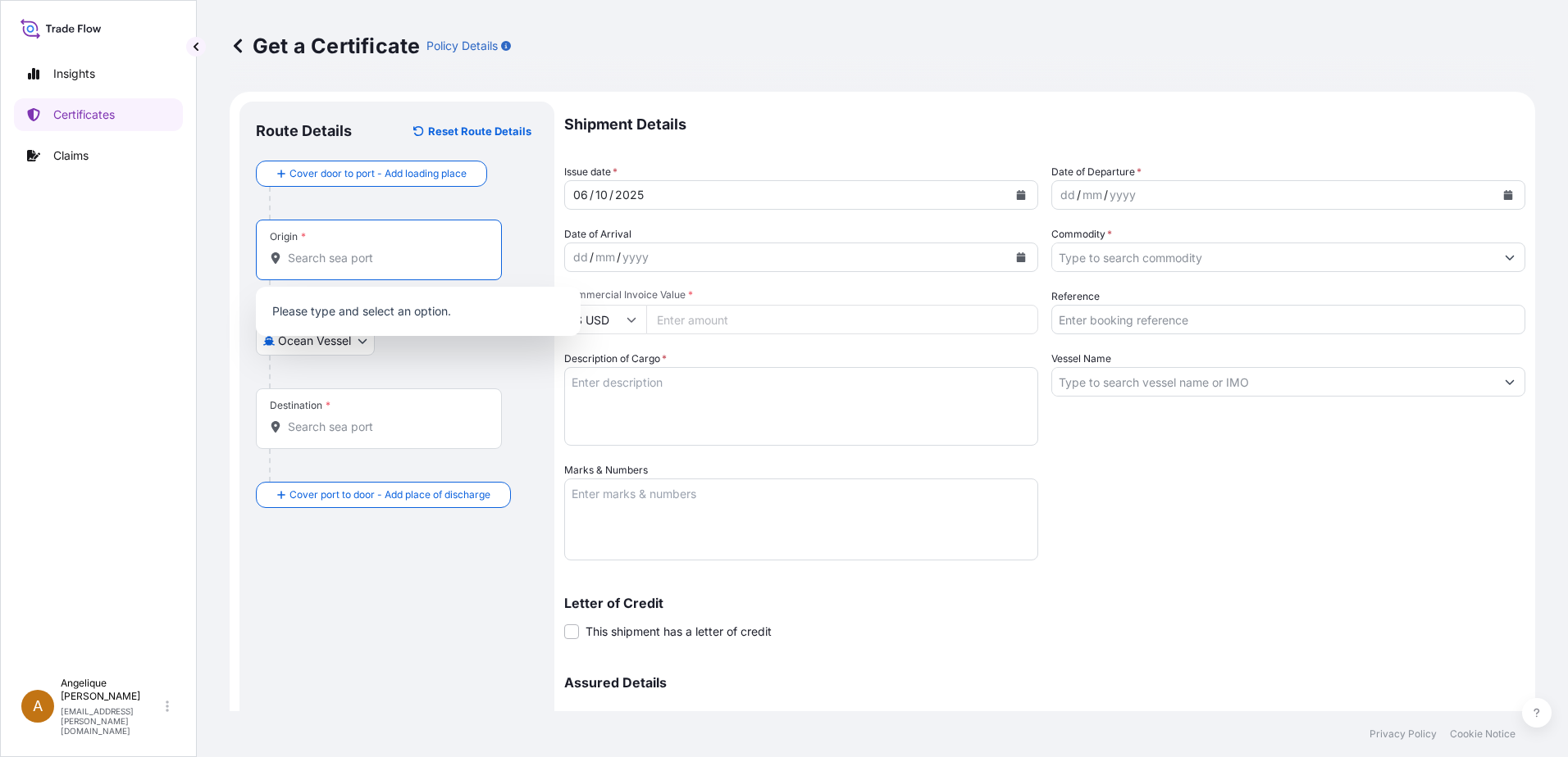
click at [292, 261] on input "Origin *" at bounding box center [385, 258] width 194 height 16
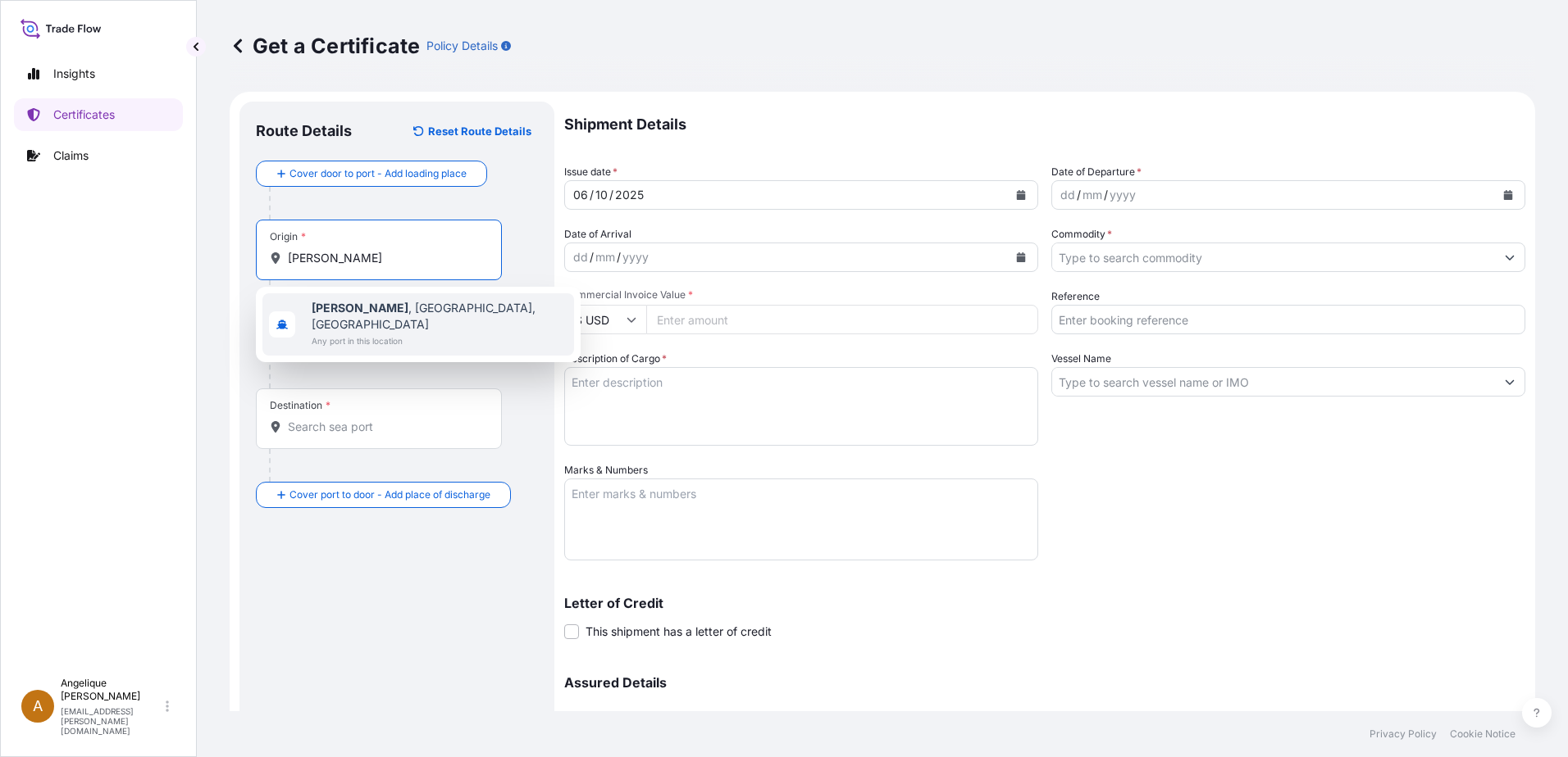
click at [332, 333] on span "Any port in this location" at bounding box center [439, 341] width 255 height 16
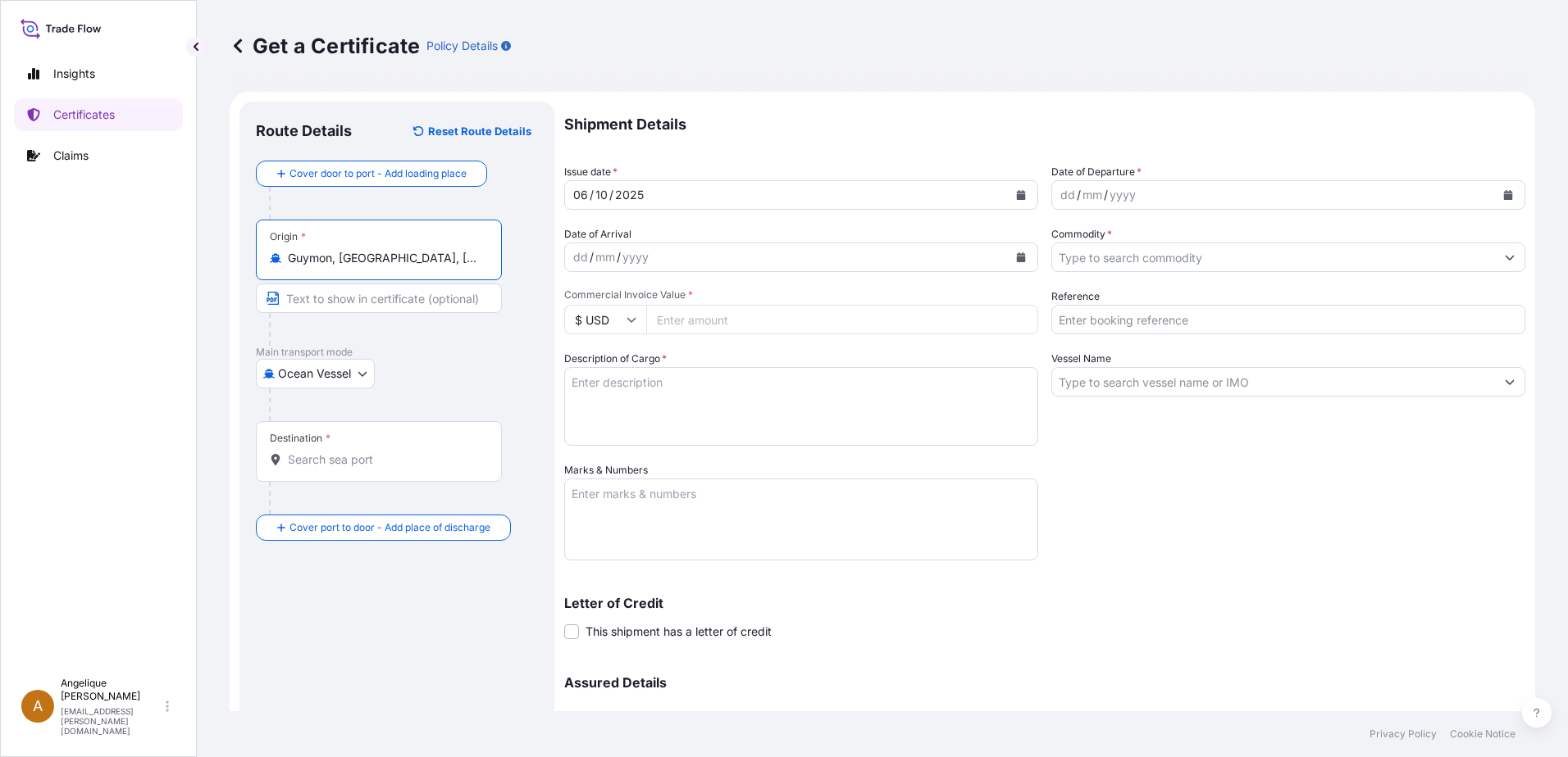
type input "Guymon, OK, USA"
click at [311, 466] on input "Destination *" at bounding box center [385, 460] width 194 height 16
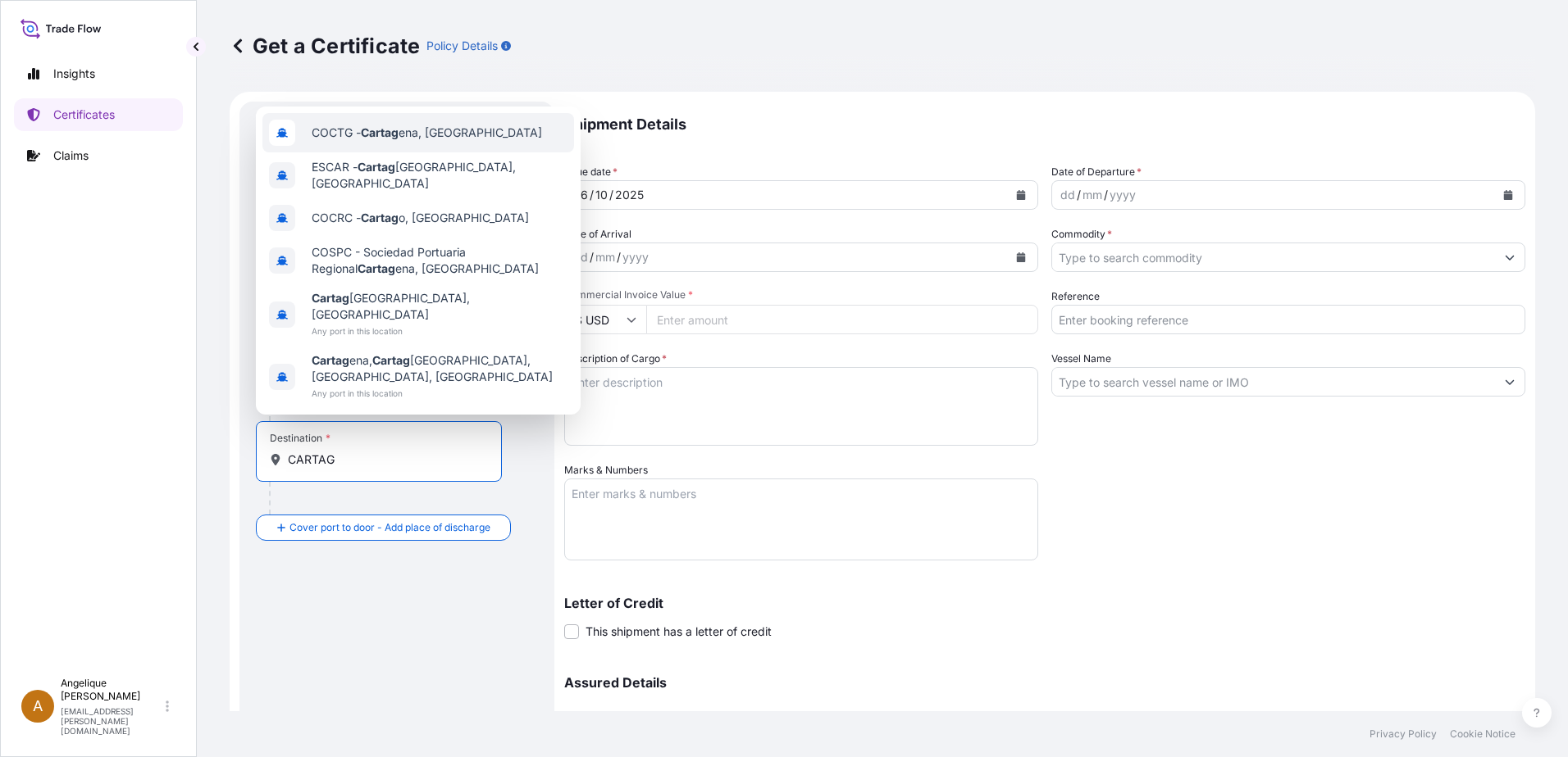
click at [439, 141] on span "COCTG - Cartag ena, Colombia" at bounding box center [427, 133] width 230 height 16
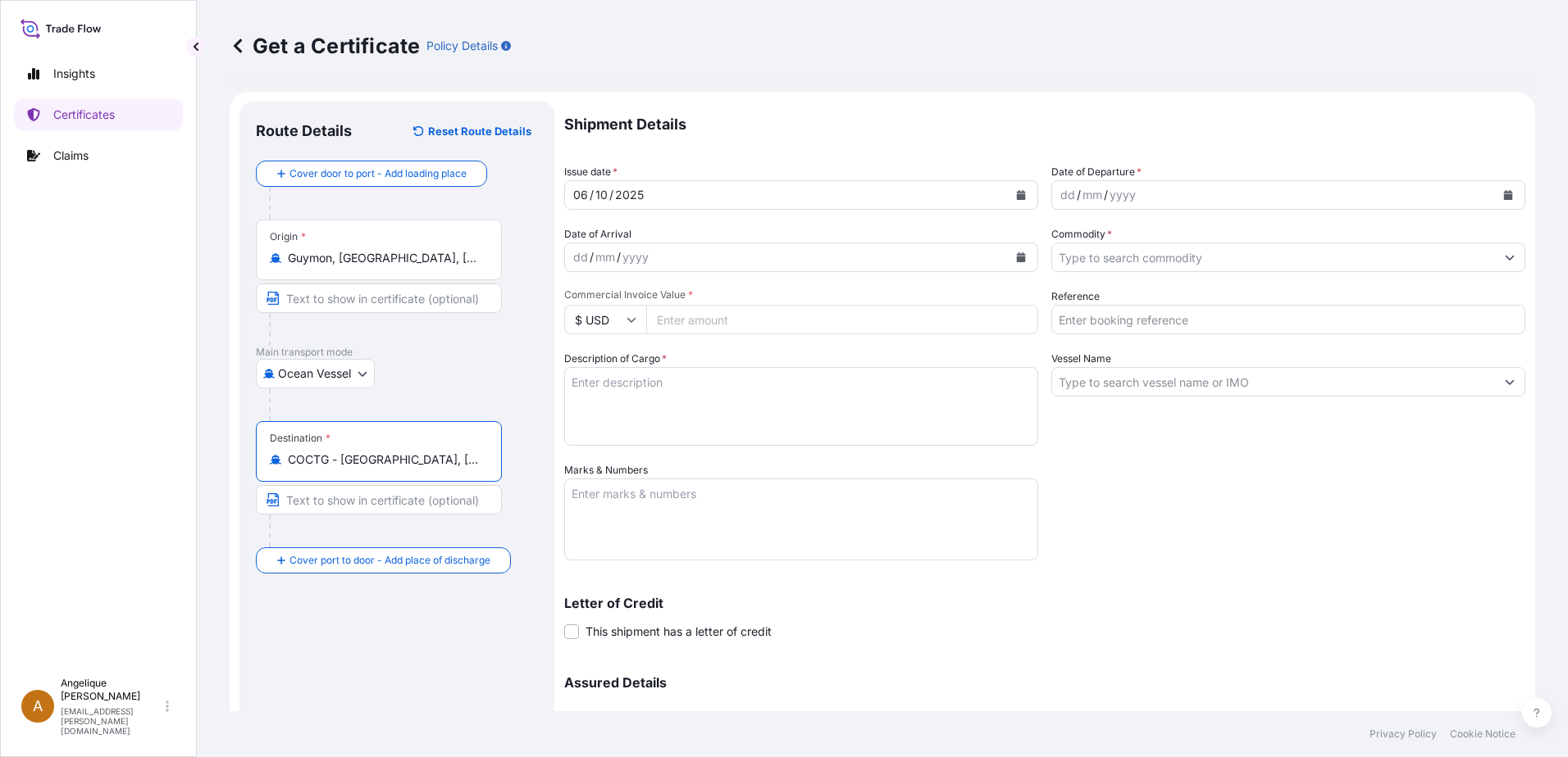
type input "COCTG - [GEOGRAPHIC_DATA], [GEOGRAPHIC_DATA]"
click at [1504, 195] on icon "Calendar" at bounding box center [1508, 195] width 9 height 10
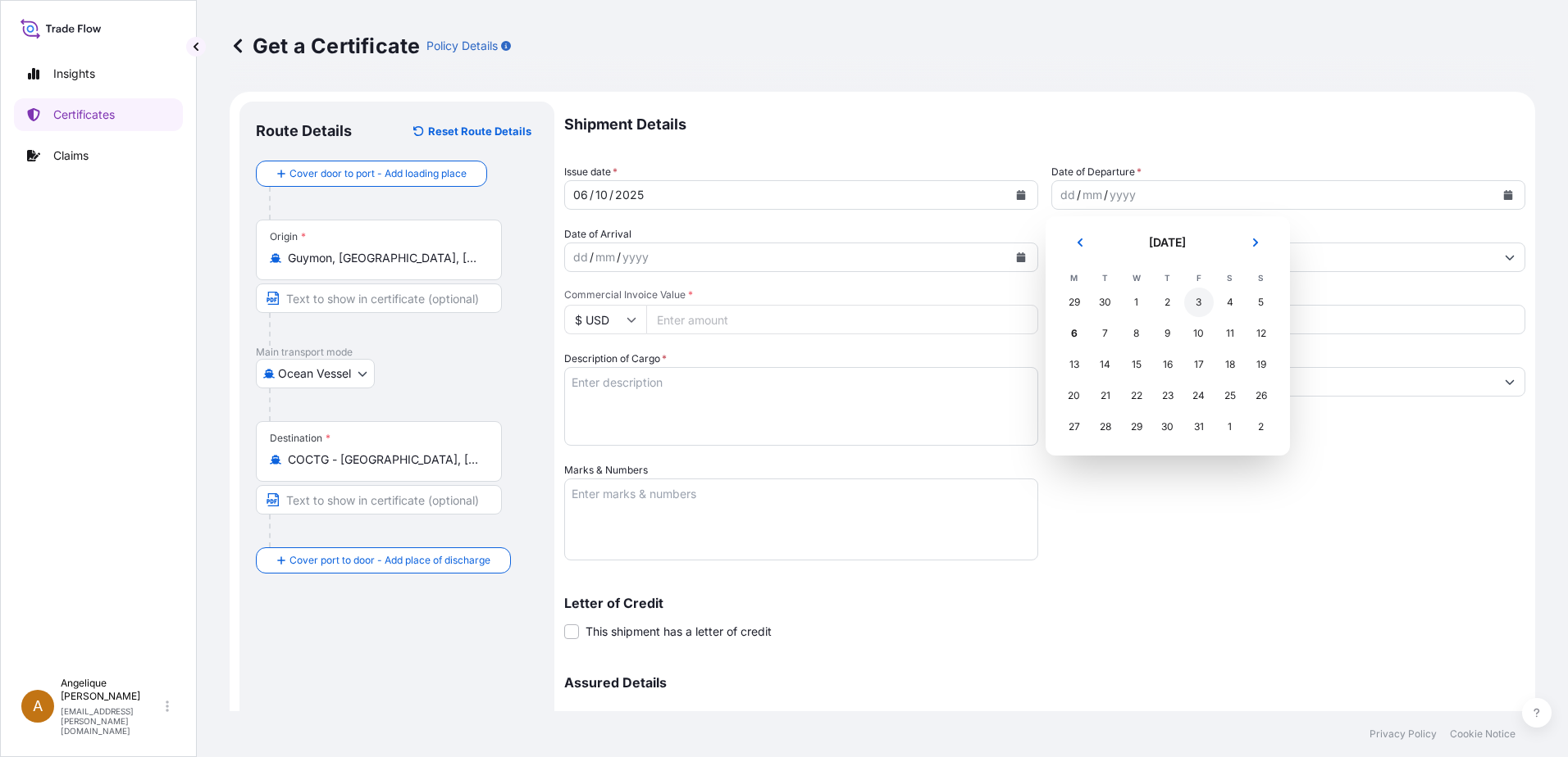
click at [1198, 307] on div "3" at bounding box center [1198, 302] width 30 height 30
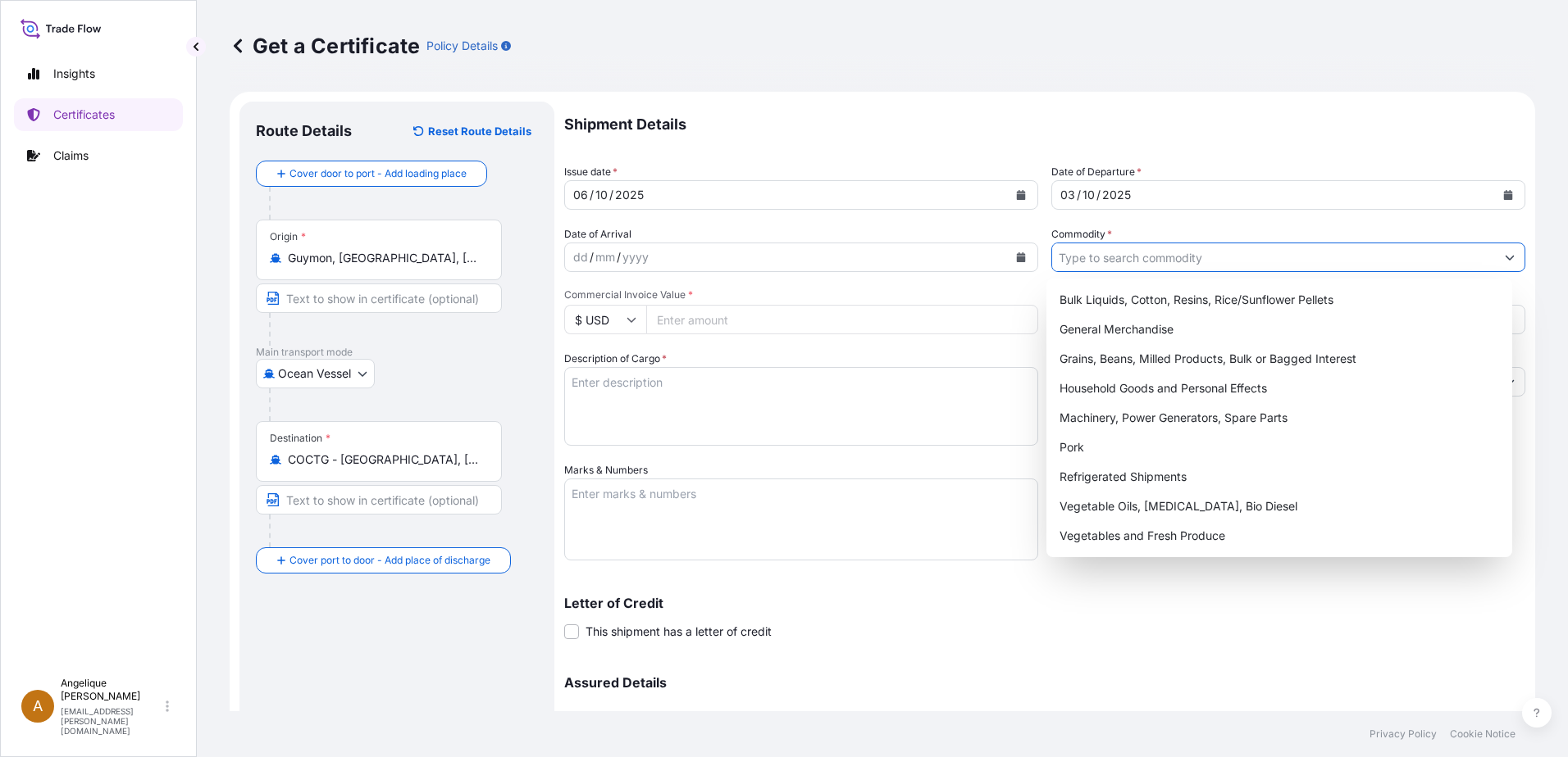
click at [1062, 261] on input "Commodity *" at bounding box center [1273, 257] width 443 height 30
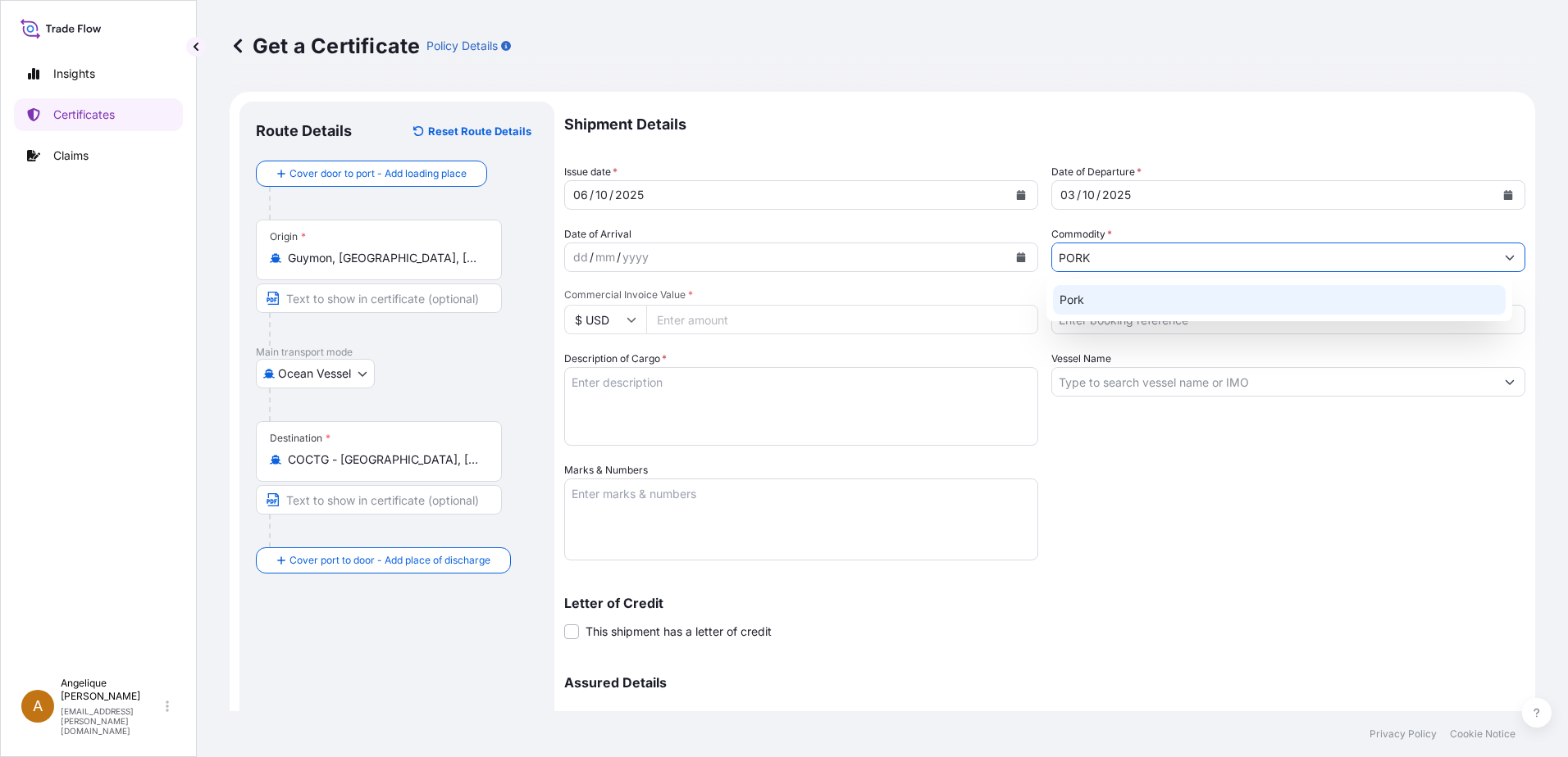
click at [1085, 292] on div "Pork" at bounding box center [1279, 300] width 454 height 30
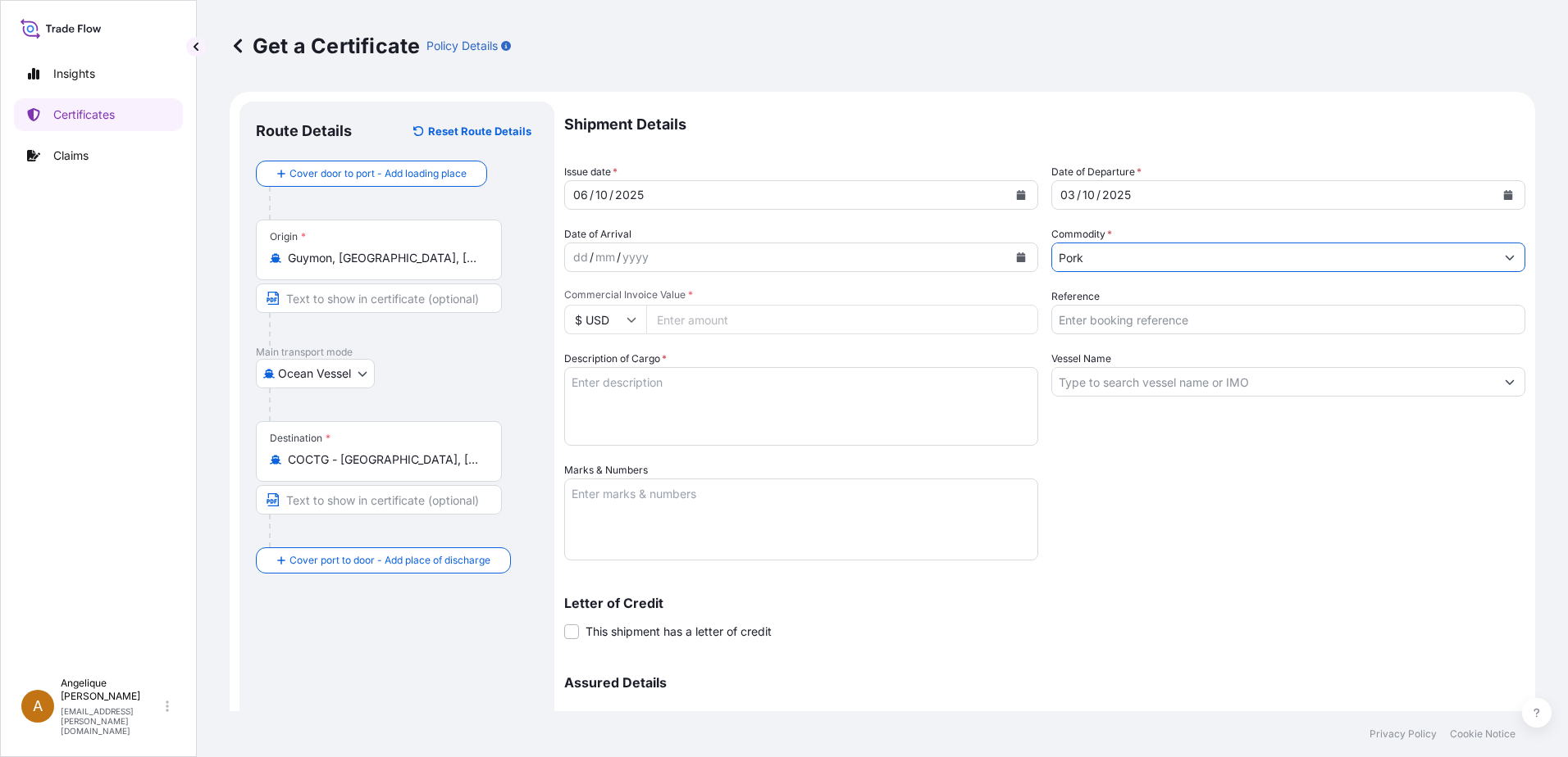
type input "Pork"
click at [666, 325] on input "Commercial Invoice Value *" at bounding box center [842, 320] width 392 height 30
type input "73595.63"
type input "2897995"
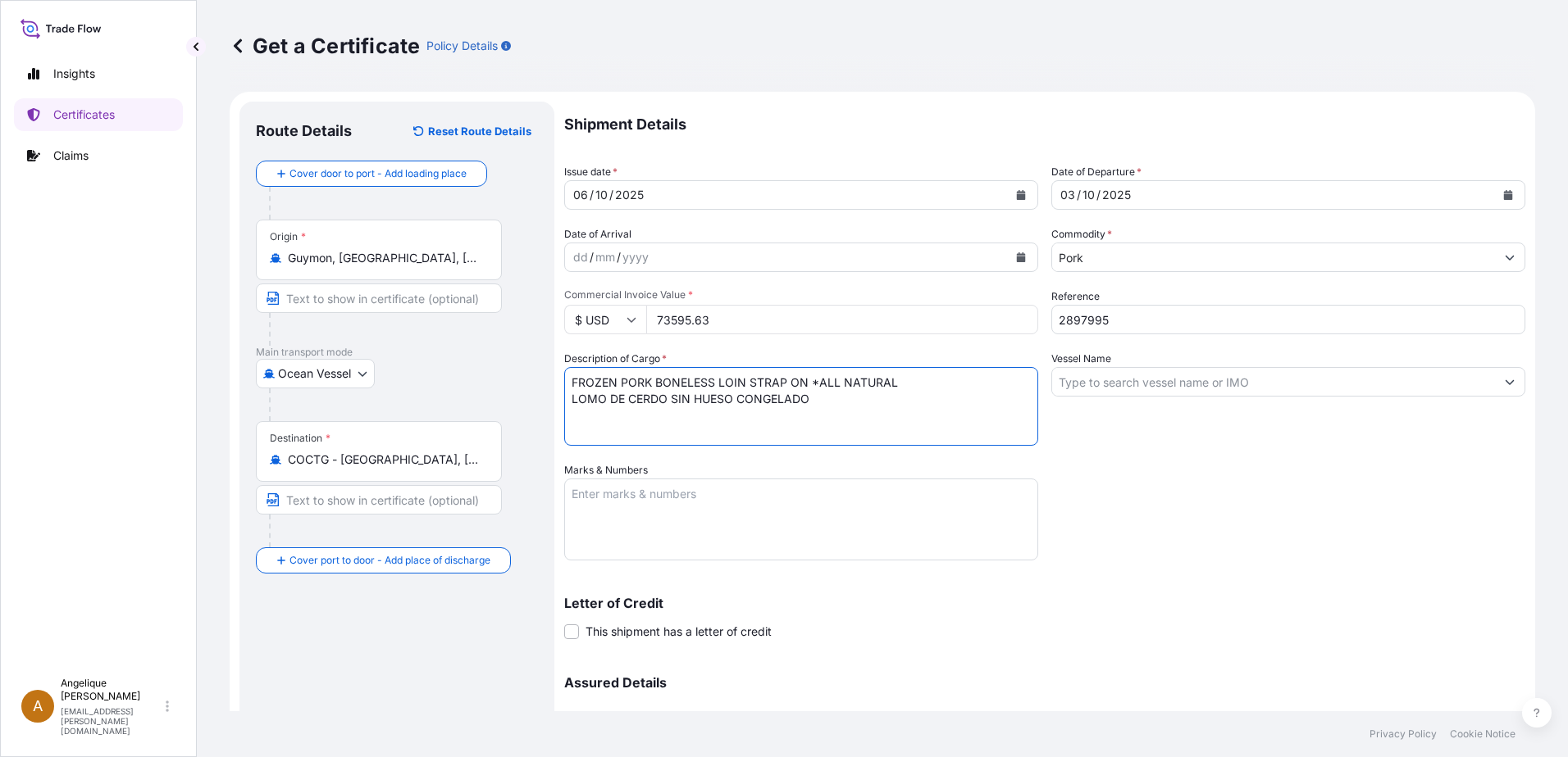
type textarea "FROZEN PORK BONELESS LOIN STRAP ON *ALL NATURAL LOMO DE CERDO SIN HUESO CONGELA…"
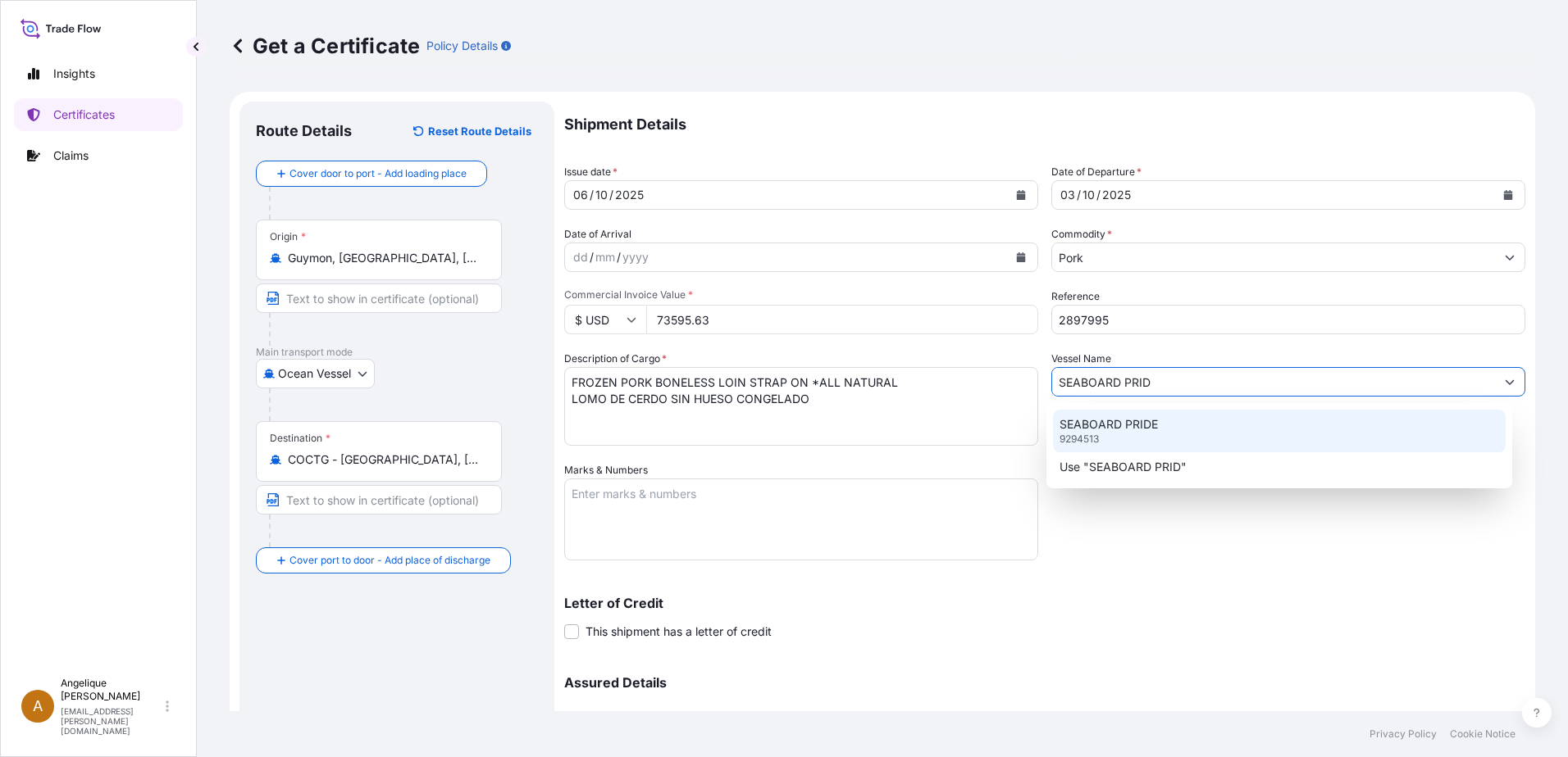
click at [1121, 431] on p "SEABOARD PRIDE" at bounding box center [1109, 425] width 99 height 16
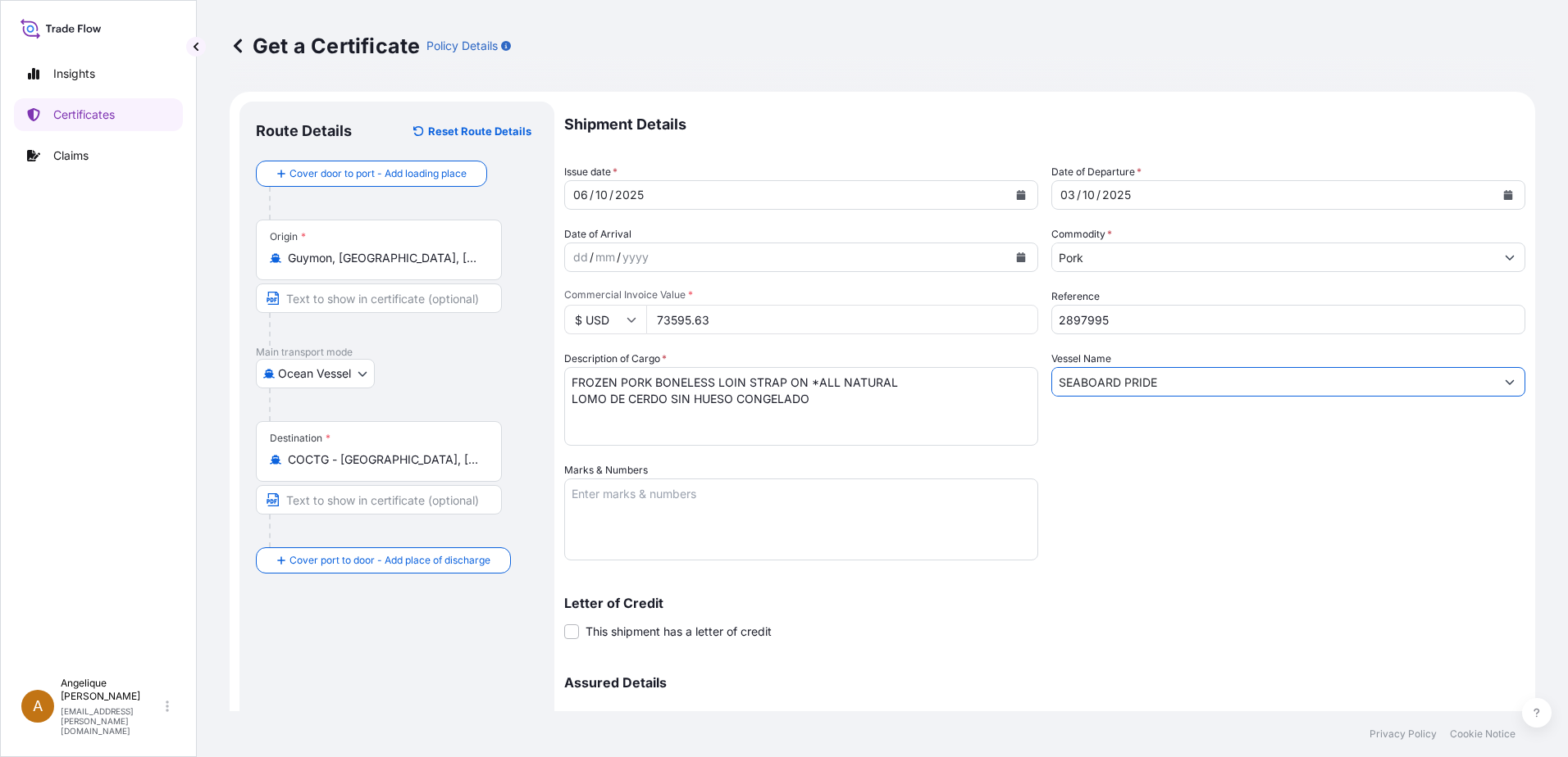
type input "SEABOARD PRIDE"
click at [593, 498] on textarea "Marks & Numbers" at bounding box center [801, 520] width 474 height 82
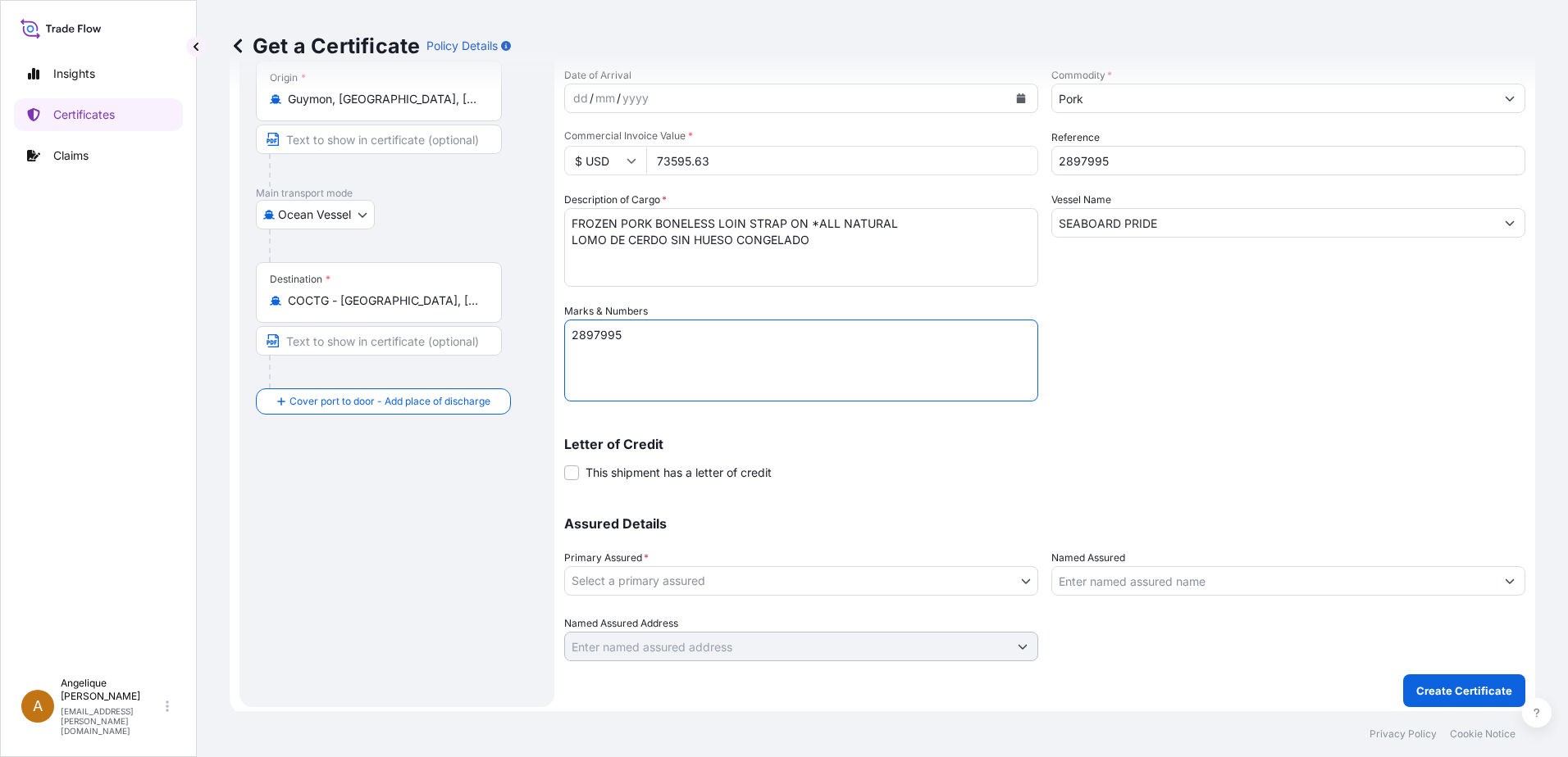
scroll to position [165, 0]
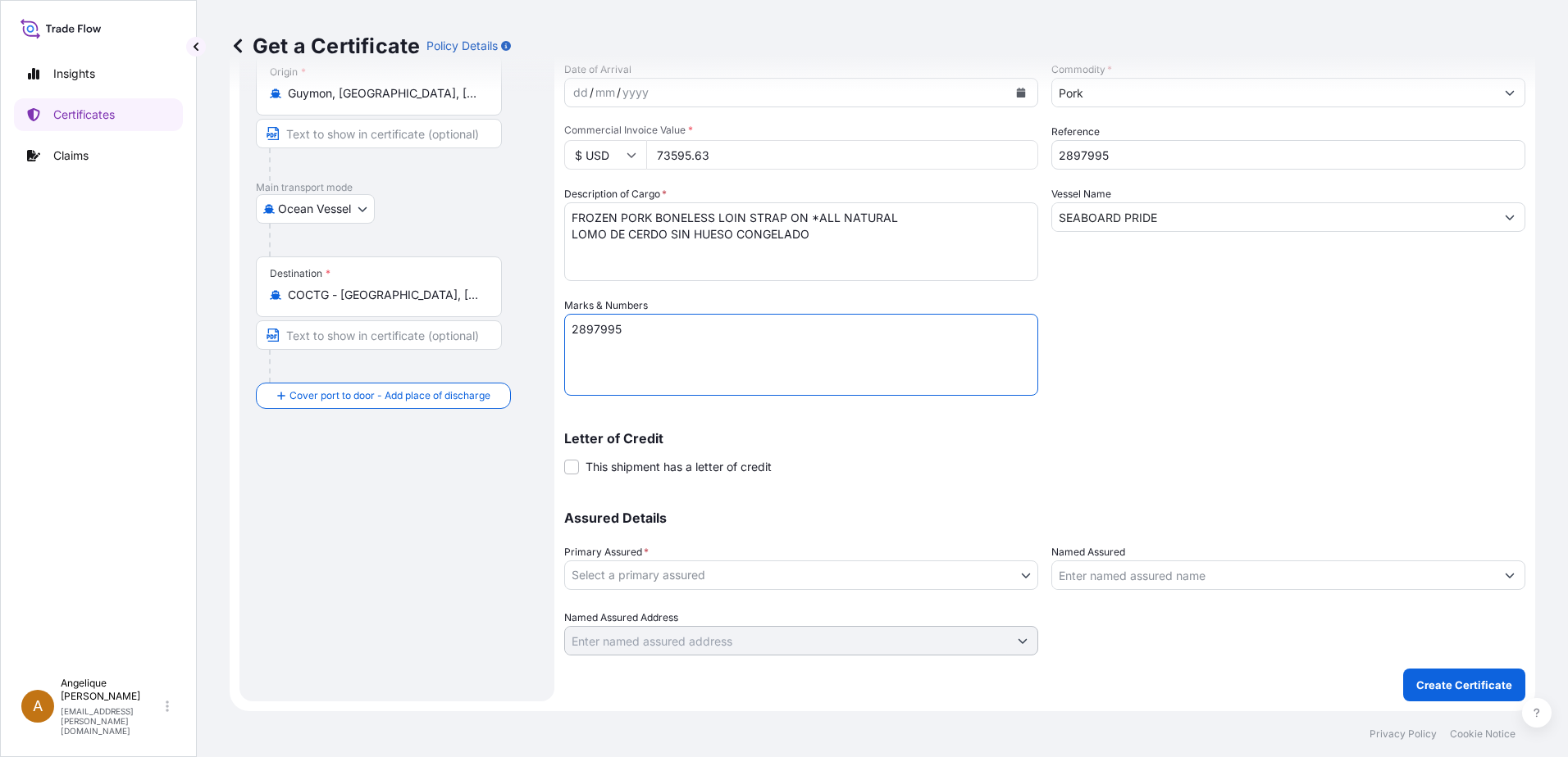
type textarea "2897995"
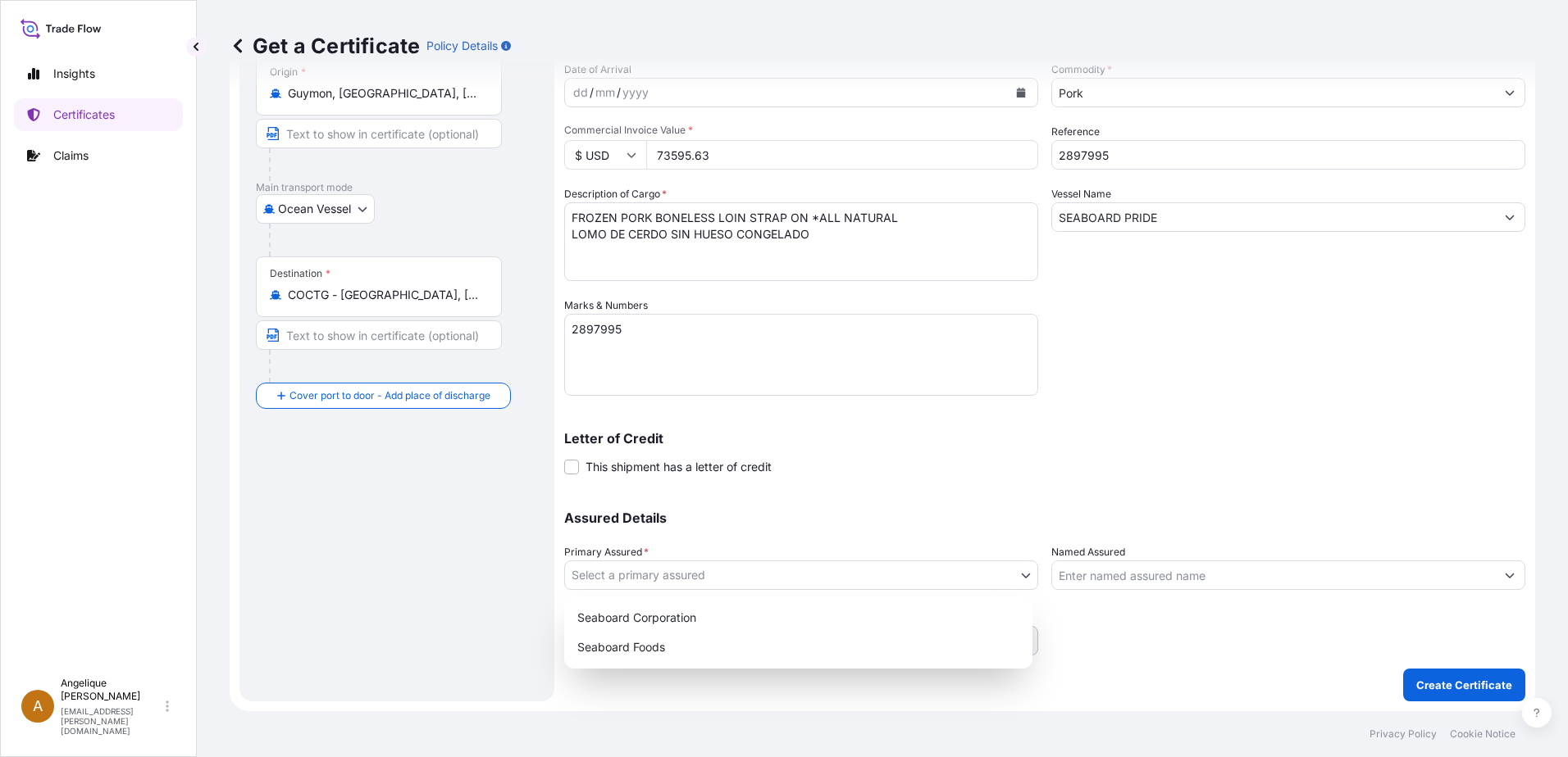
click at [733, 582] on body "Insights Certificates Claims A Angelique Gutierrez angelique.gutierrez@seaboard…" at bounding box center [784, 378] width 1568 height 757
click at [729, 652] on div "Seaboard Foods" at bounding box center [798, 647] width 455 height 30
select select "31638"
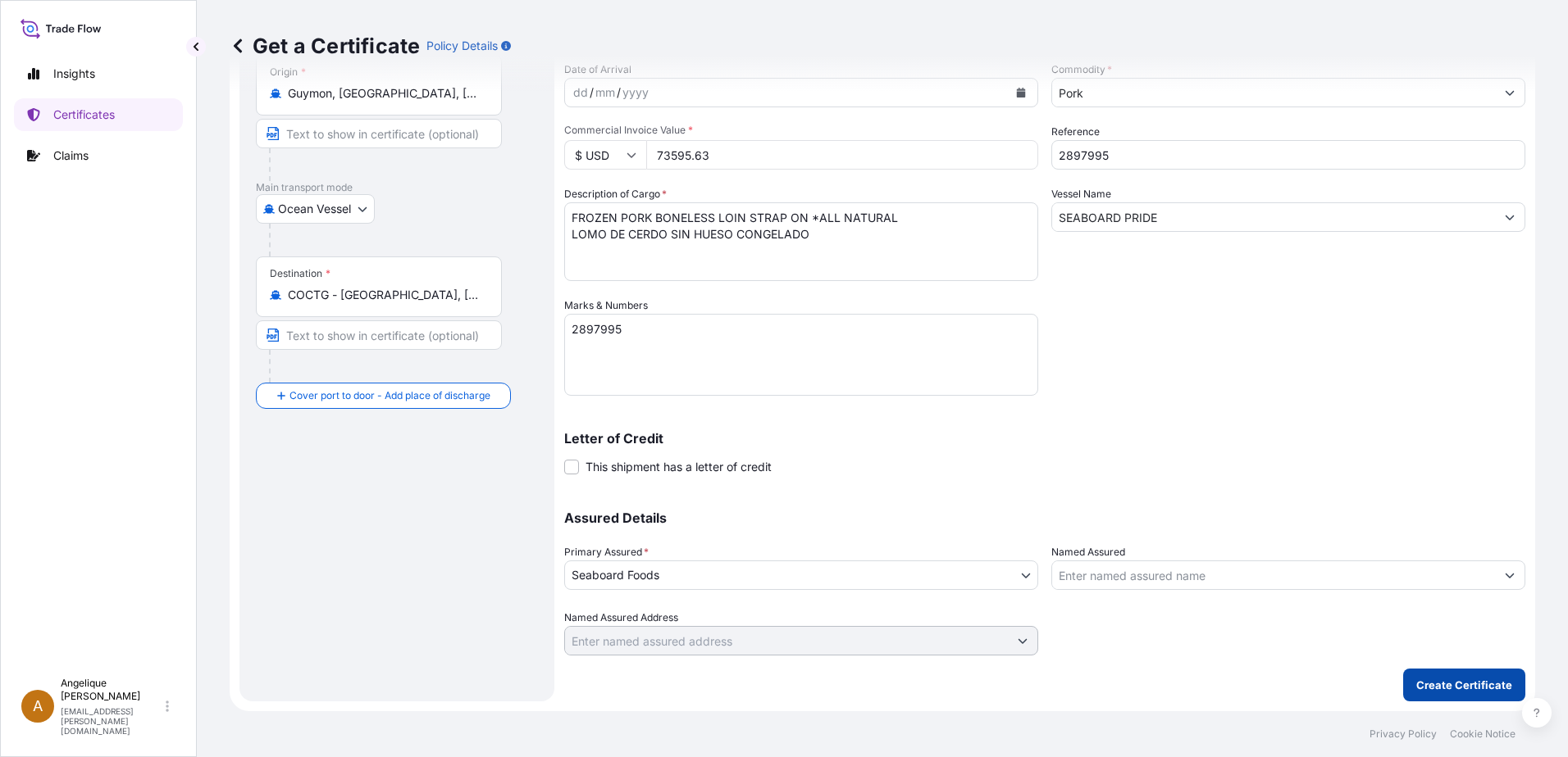
click at [1416, 689] on p "Create Certificate" at bounding box center [1464, 685] width 96 height 16
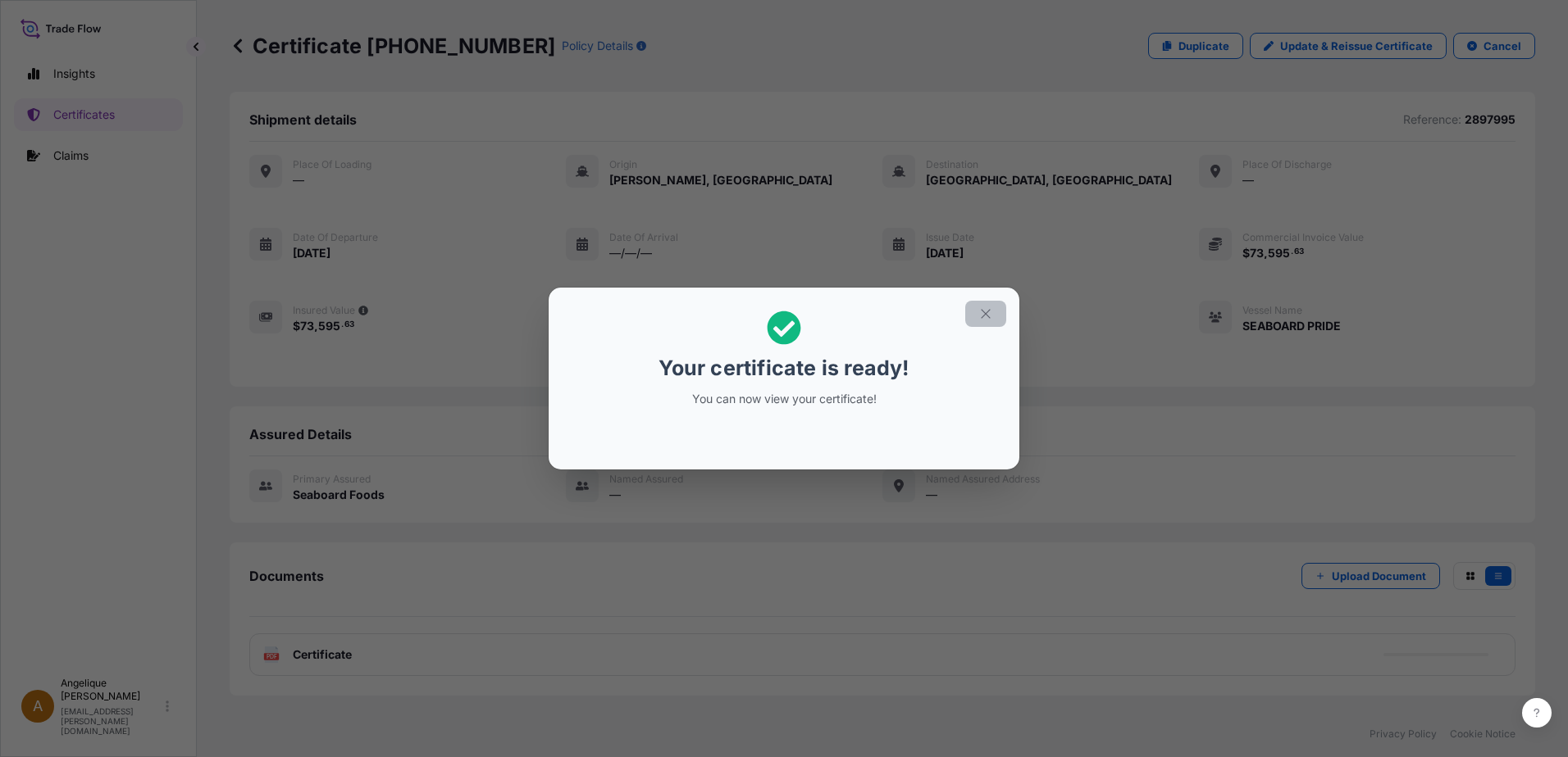
click at [981, 313] on icon "button" at bounding box center [986, 314] width 14 height 14
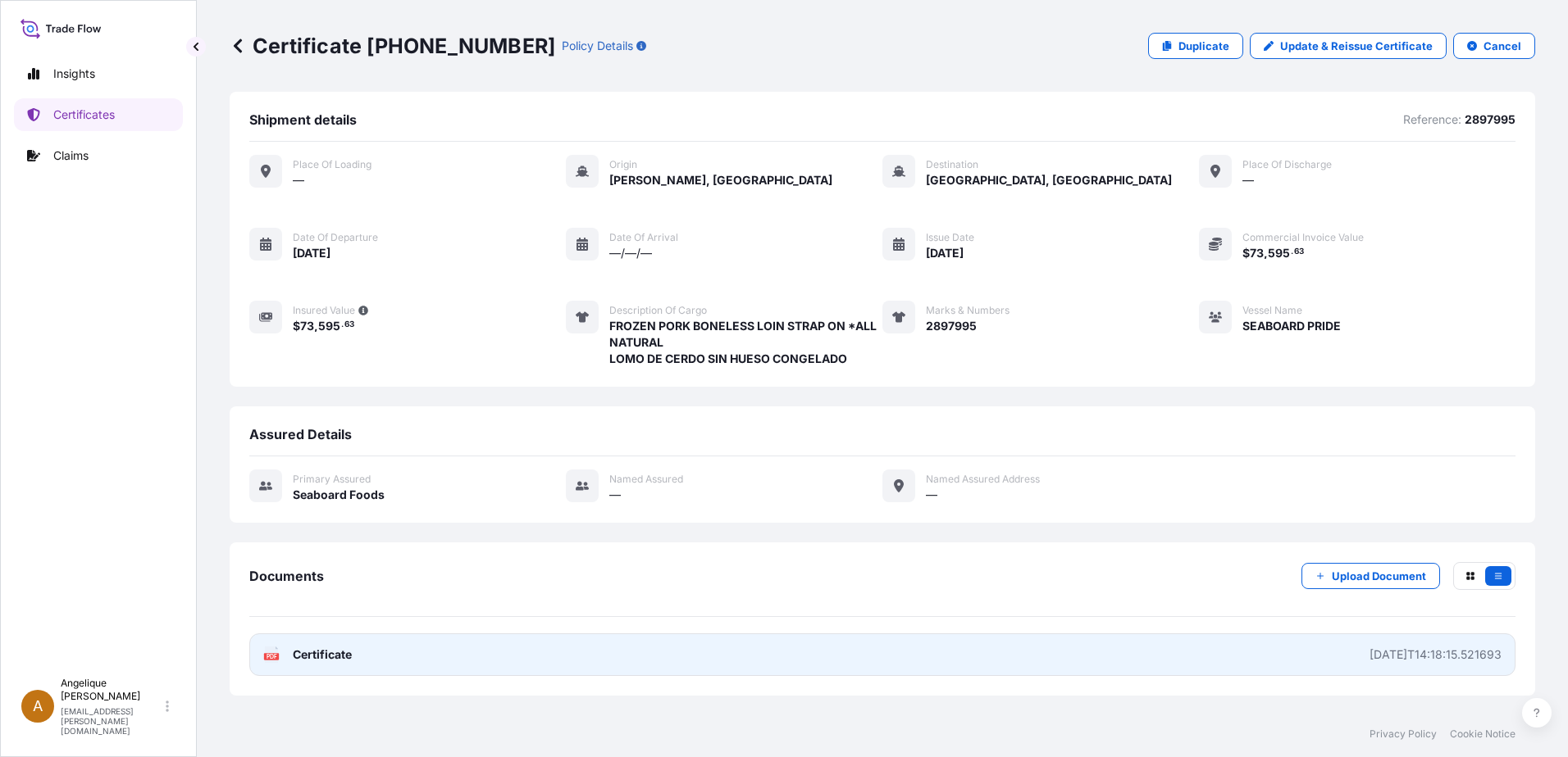
click at [639, 662] on link "PDF Certificate 2025-10-06T14:18:15.521693" at bounding box center [882, 655] width 1266 height 43
